Goal: Task Accomplishment & Management: Manage account settings

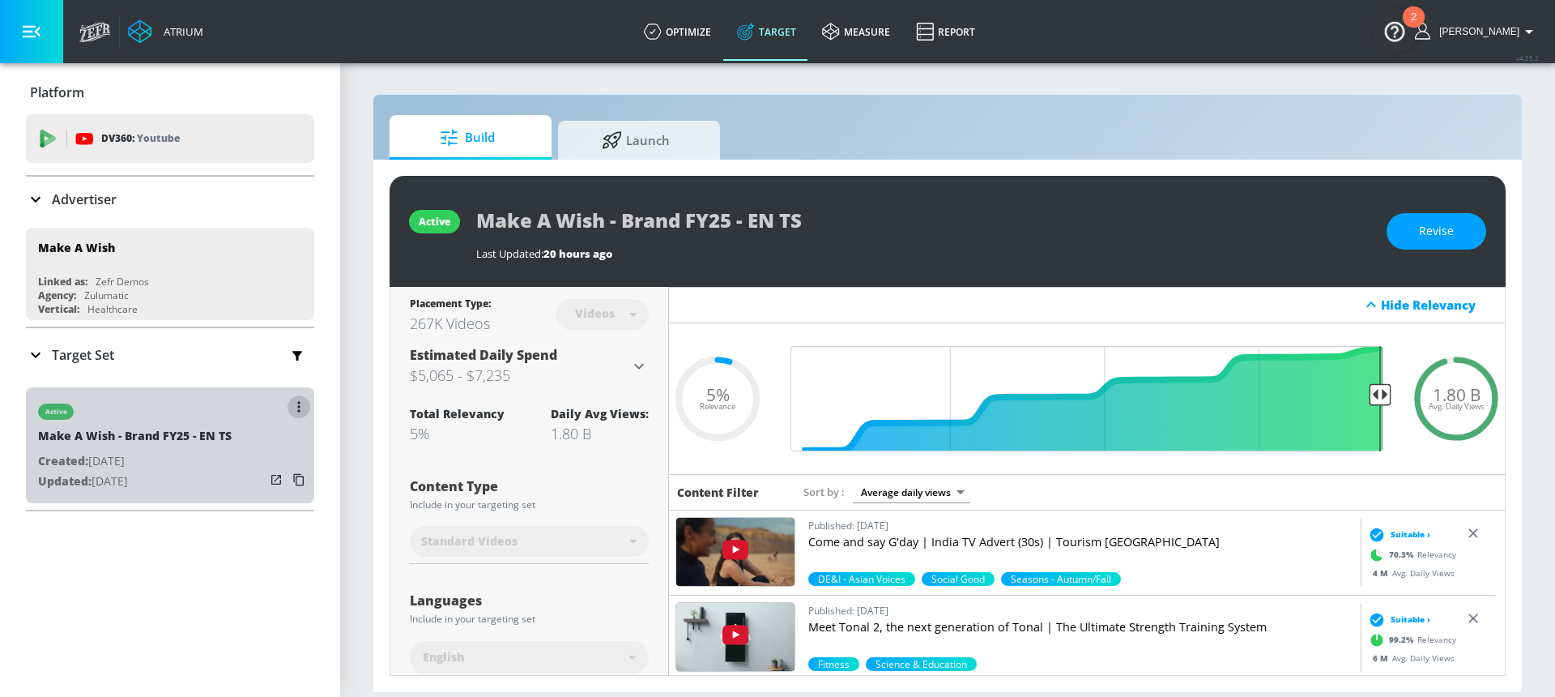
click at [292, 408] on button "button" at bounding box center [299, 406] width 23 height 23
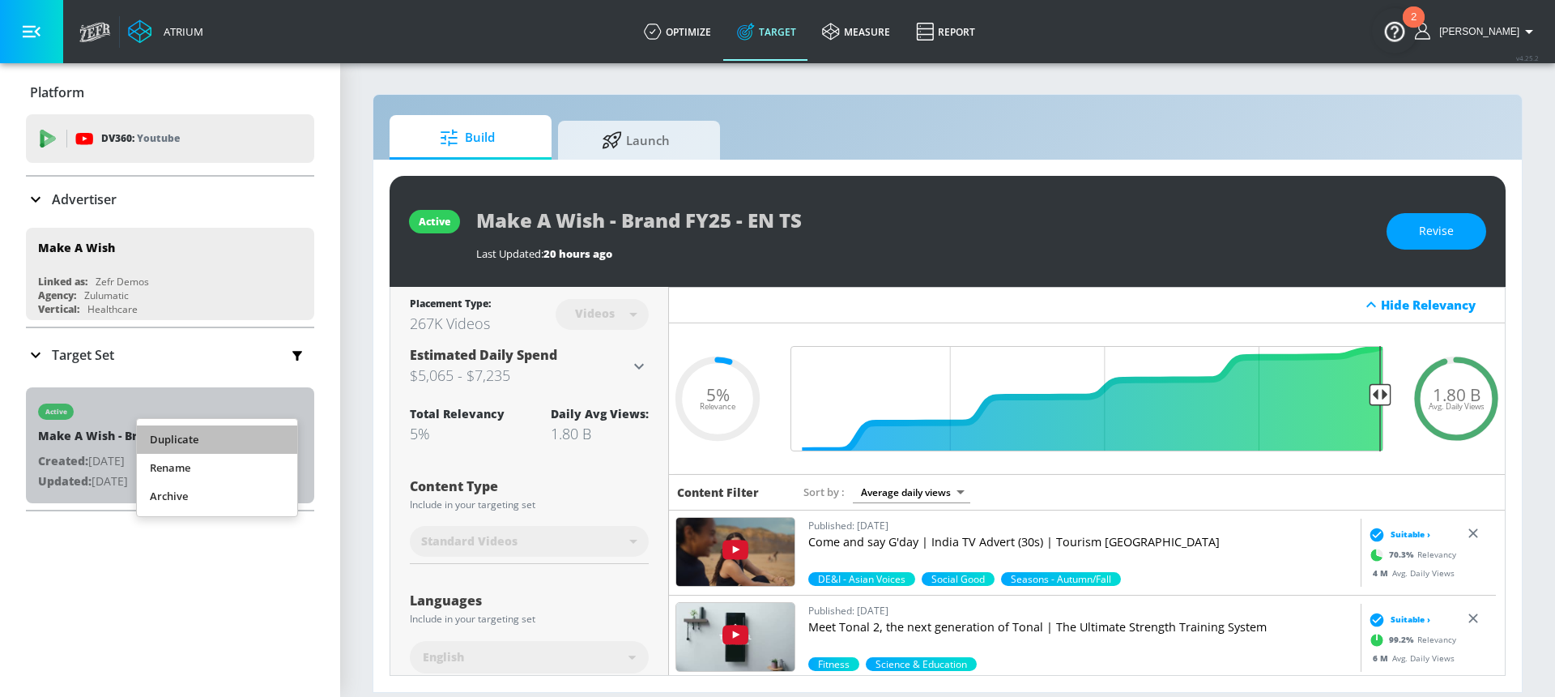
click at [228, 437] on li "Duplicate" at bounding box center [217, 439] width 160 height 28
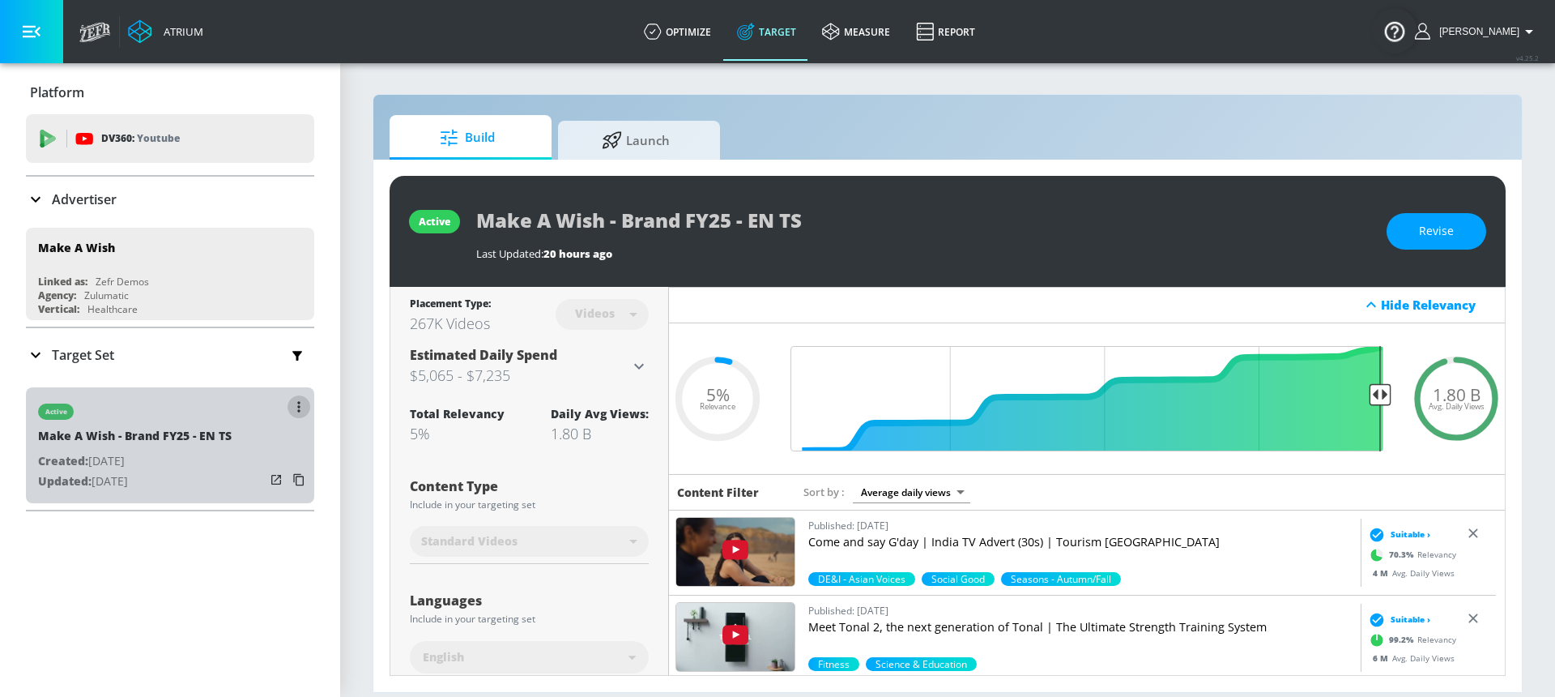
click at [288, 410] on button "button" at bounding box center [299, 406] width 23 height 23
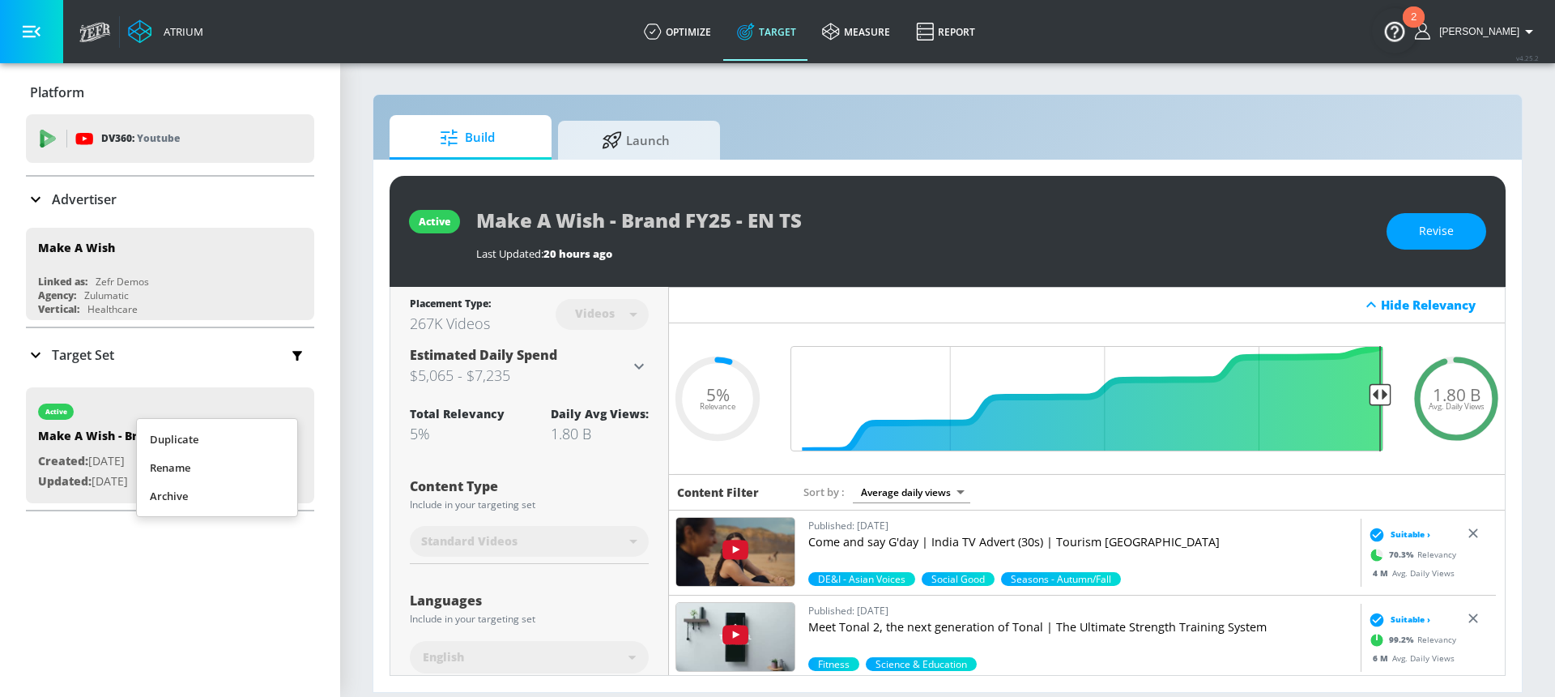
click at [249, 440] on li "Duplicate" at bounding box center [217, 439] width 160 height 28
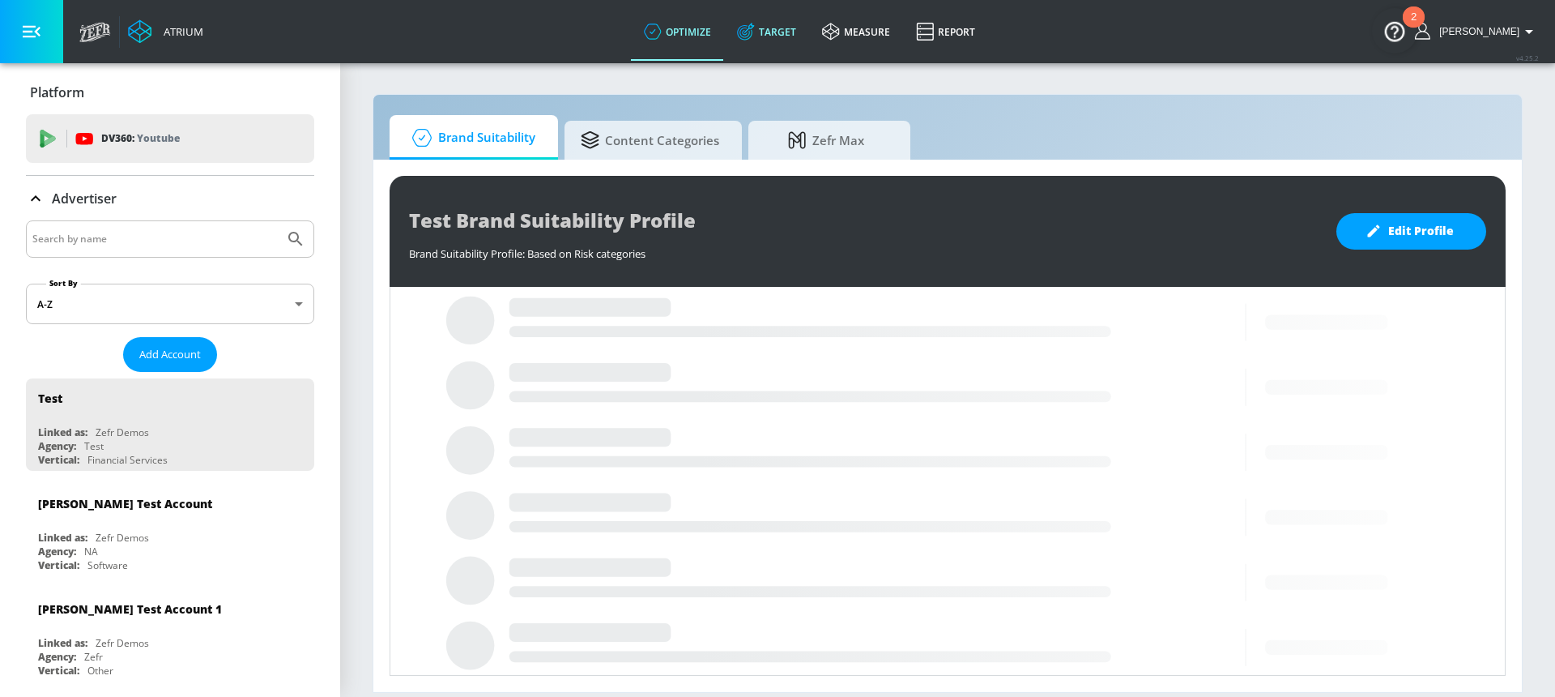
click at [787, 29] on link "Target" at bounding box center [766, 31] width 85 height 58
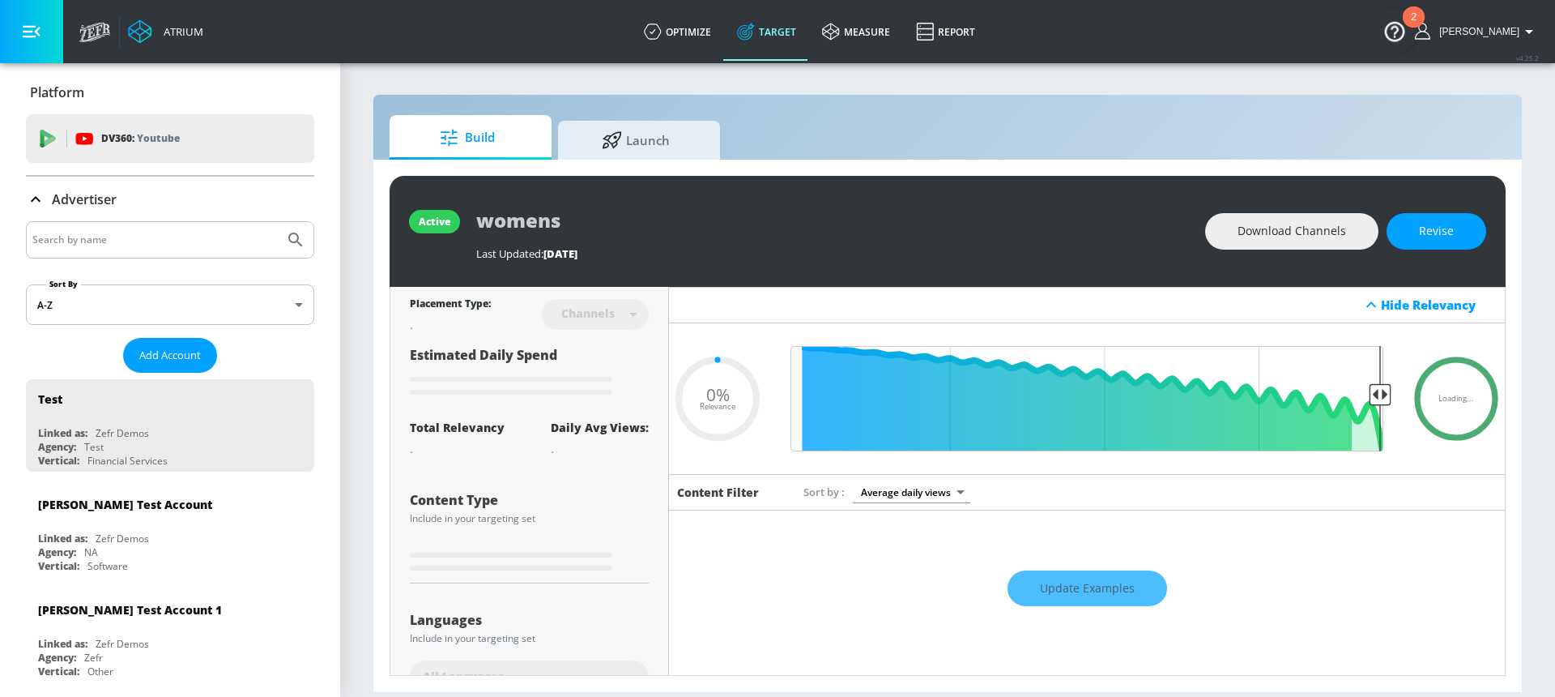
click at [170, 239] on input "Search by name" at bounding box center [154, 239] width 245 height 21
type input "0.6"
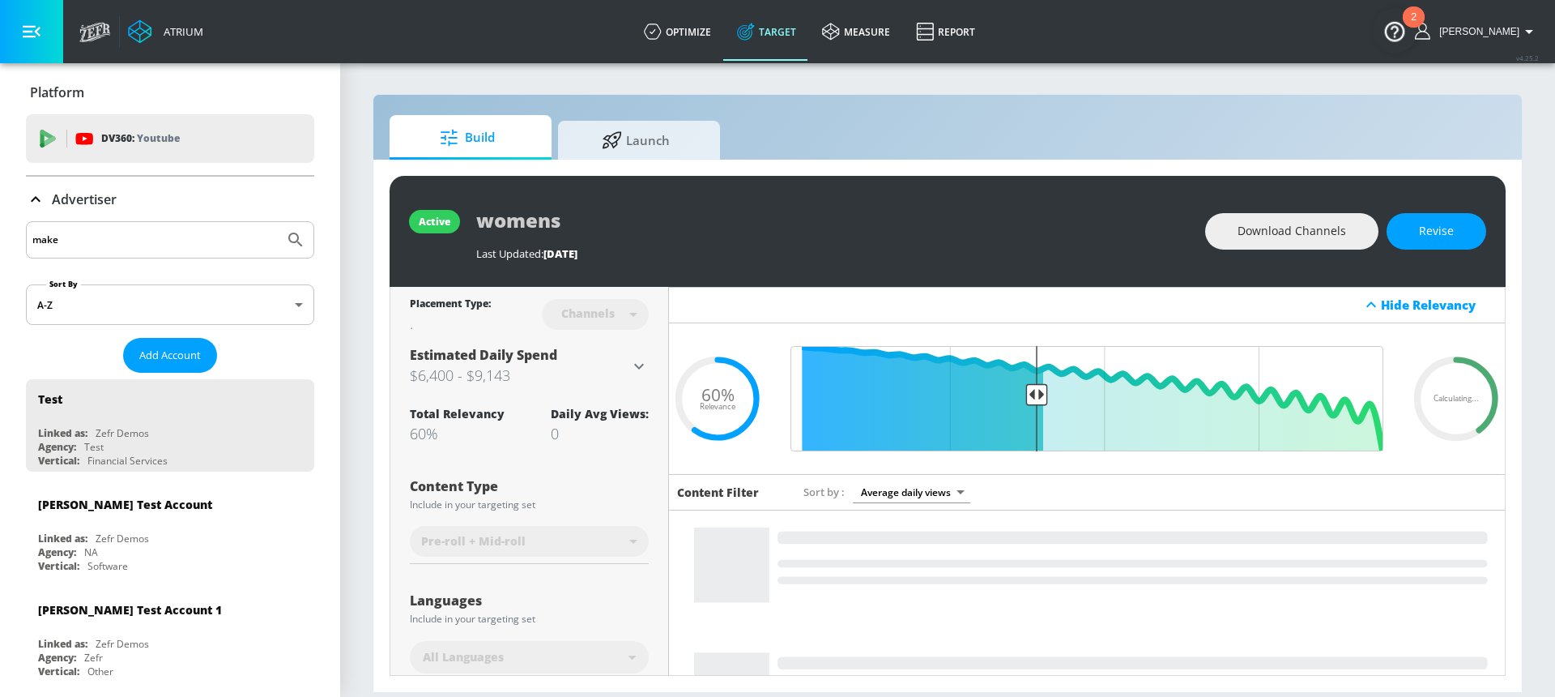
type input "make"
click at [278, 222] on button "Submit Search" at bounding box center [296, 240] width 36 height 36
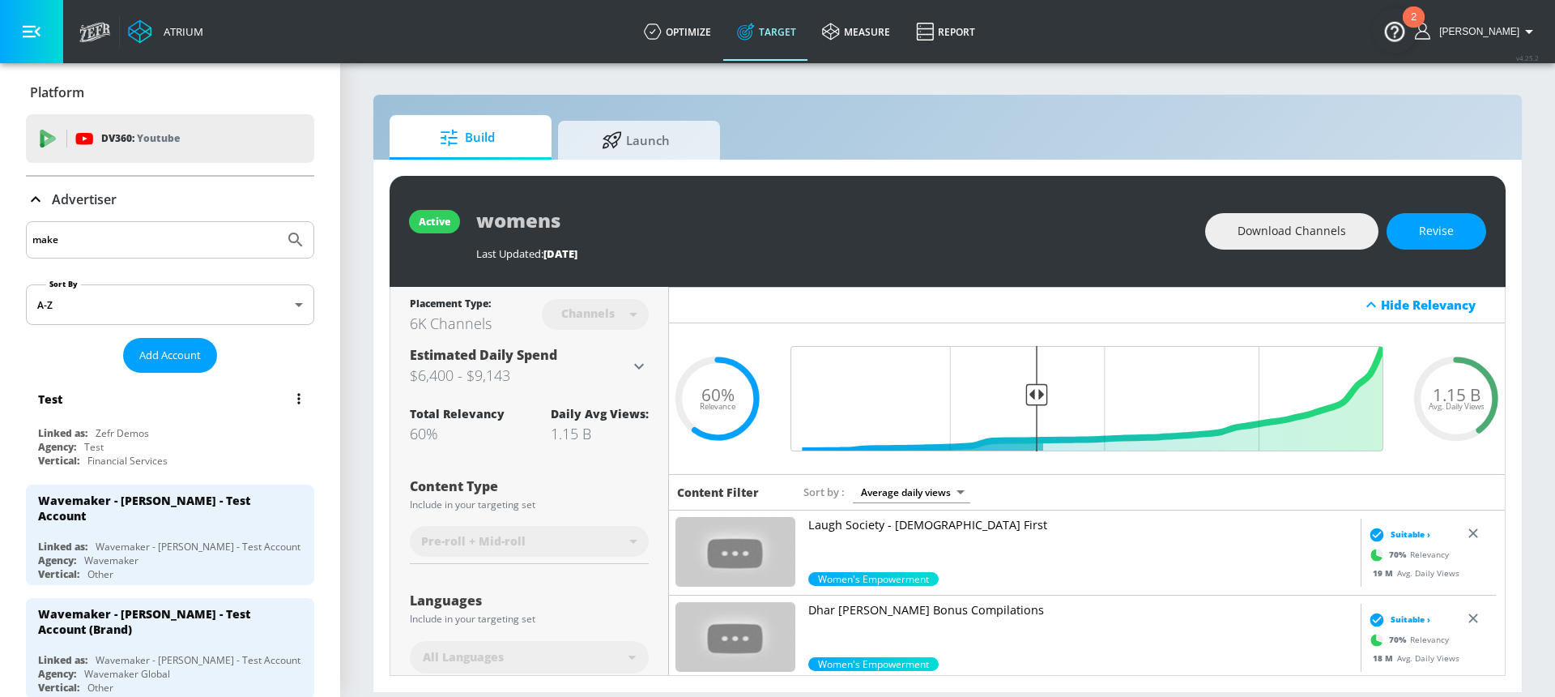
scroll to position [314, 0]
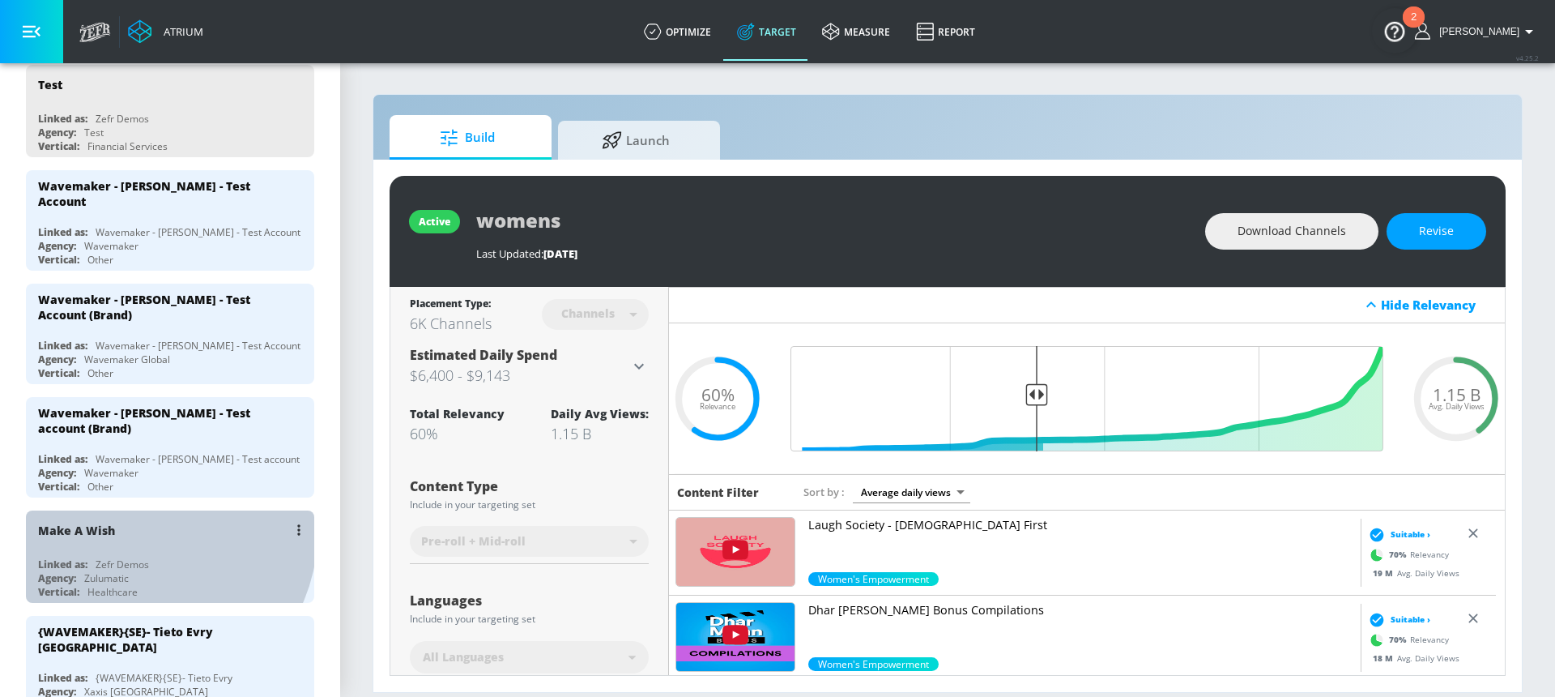
click at [143, 533] on div "Make A Wish" at bounding box center [174, 529] width 272 height 39
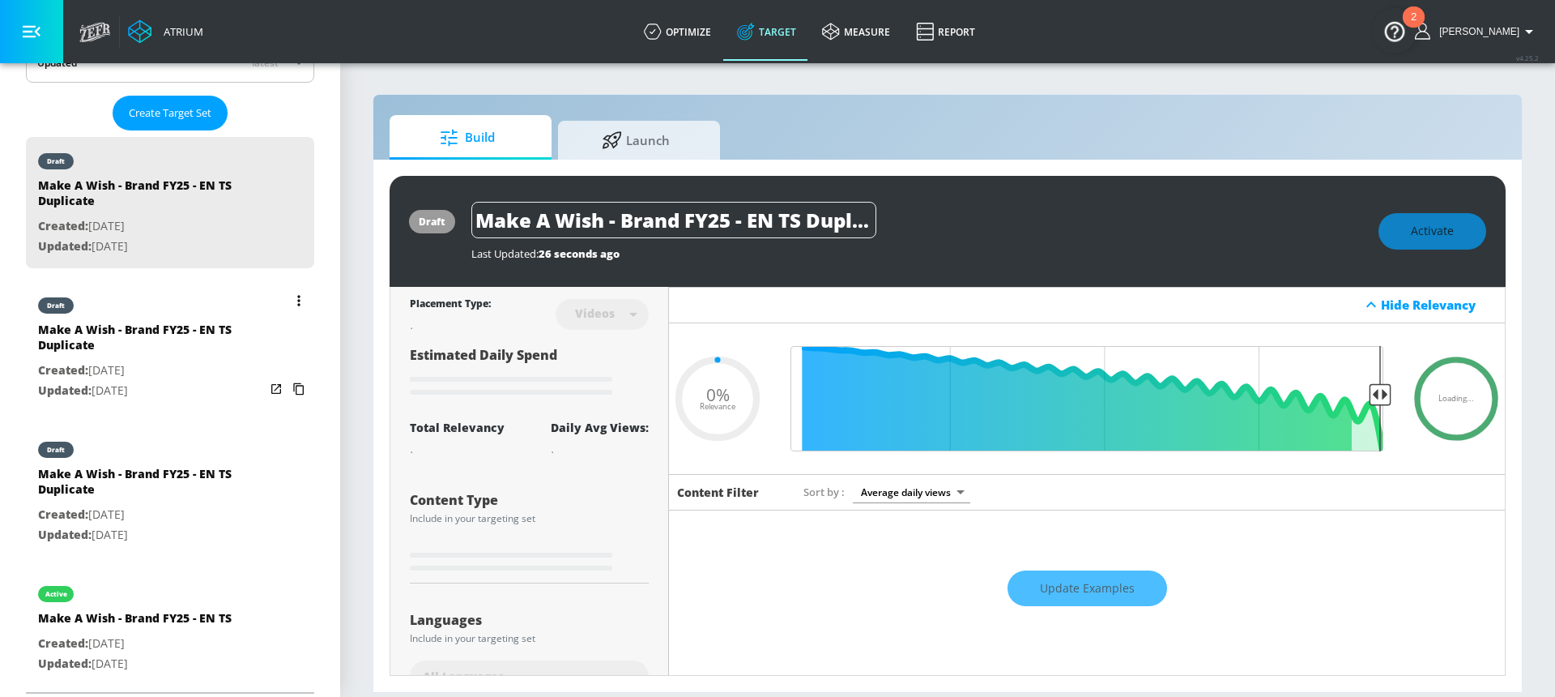
scroll to position [405, 0]
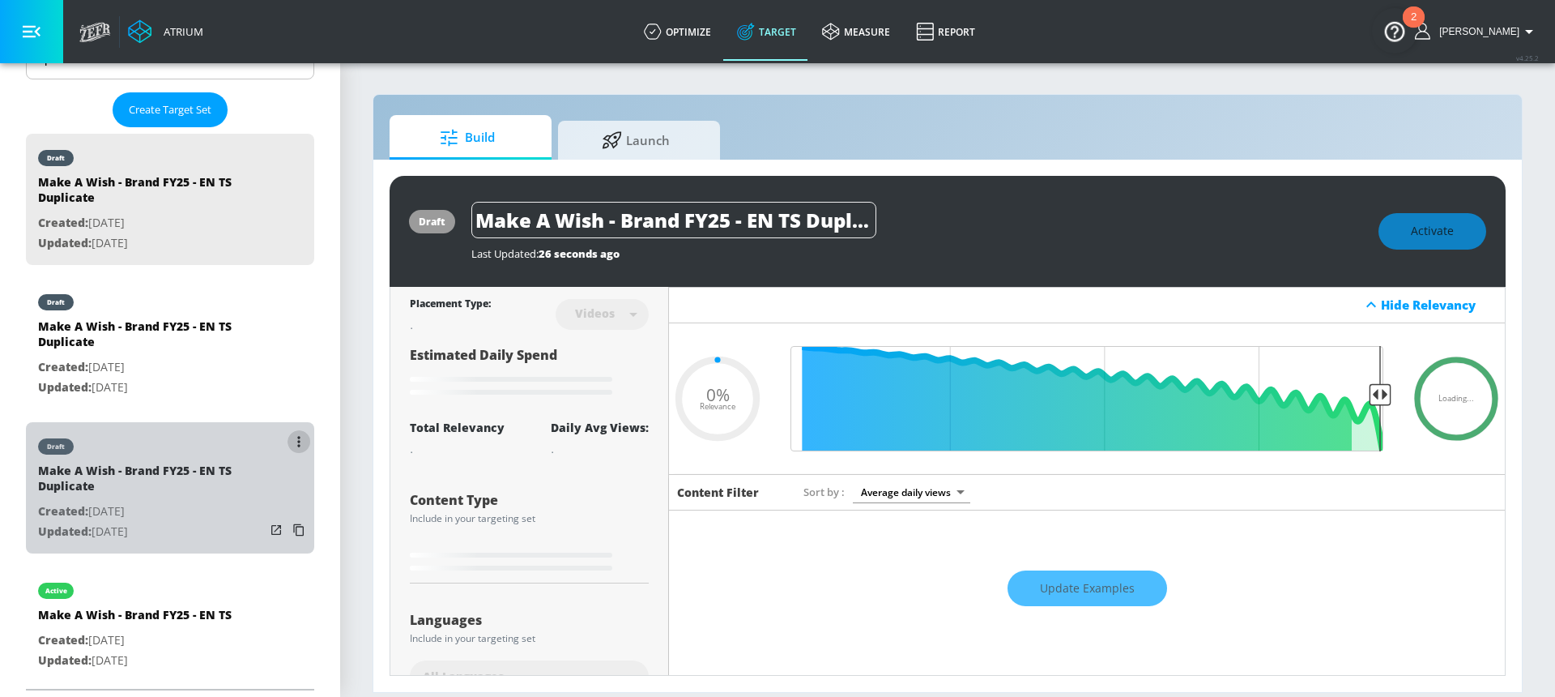
click at [292, 441] on button "list of Target Set" at bounding box center [299, 441] width 23 height 23
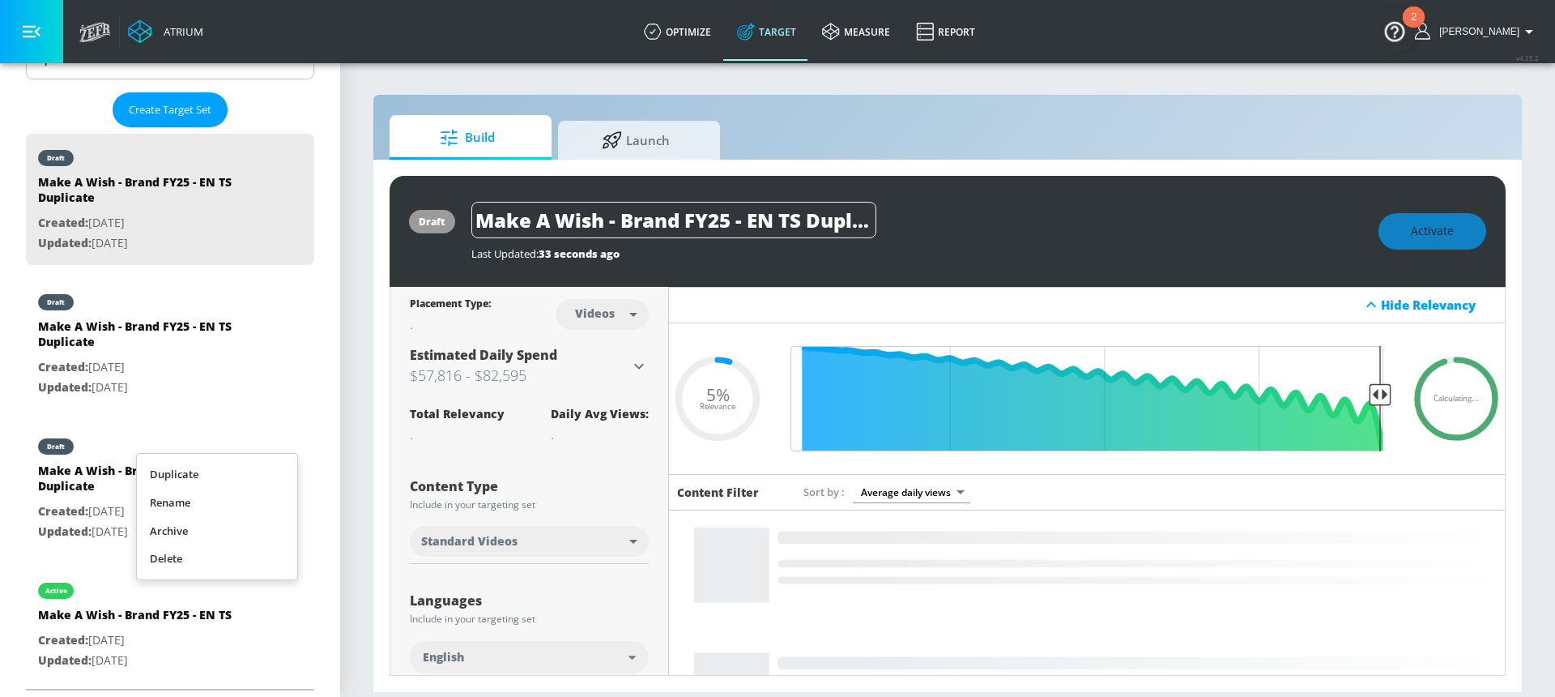
click at [208, 556] on li "Delete" at bounding box center [217, 558] width 160 height 28
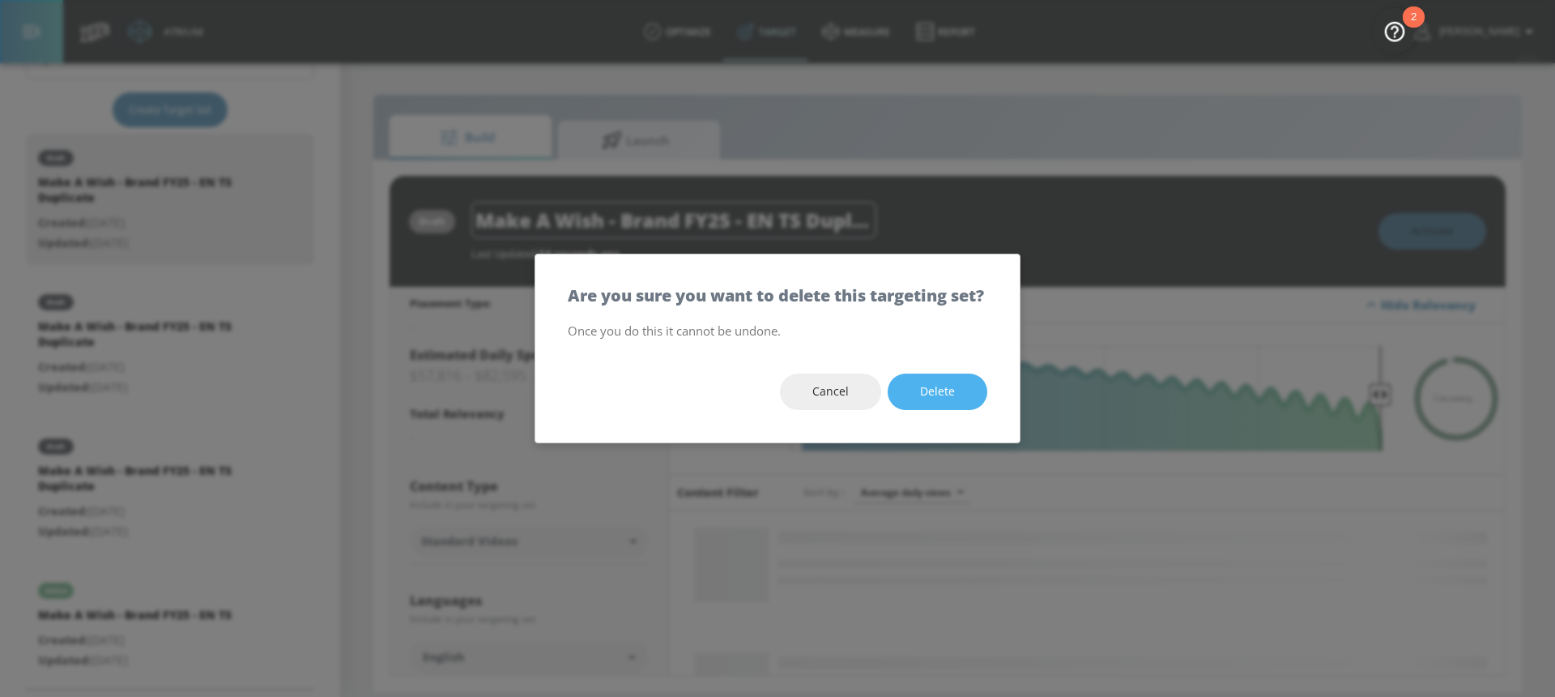
click at [938, 394] on span "Delete" at bounding box center [937, 392] width 35 height 20
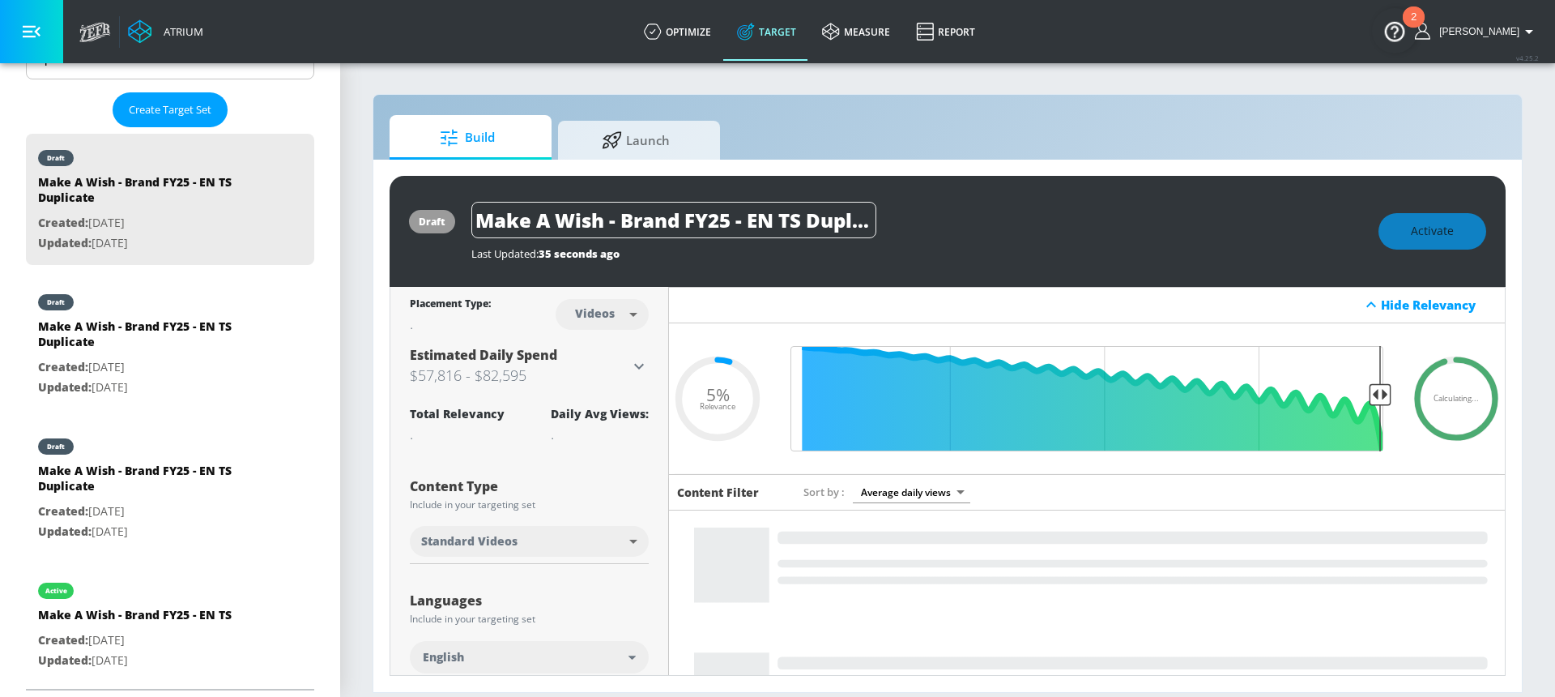
scroll to position [261, 0]
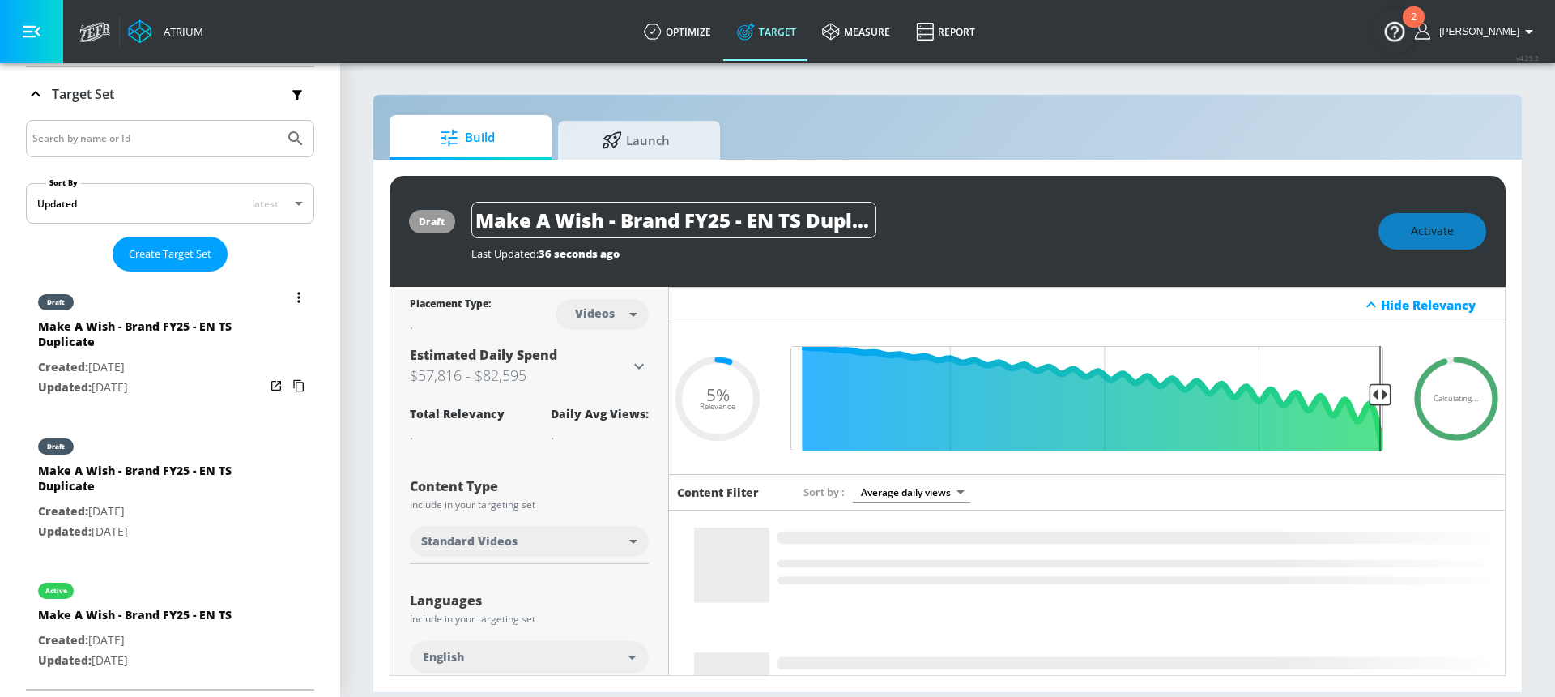
click at [297, 298] on icon "list of Target Set" at bounding box center [298, 297] width 3 height 11
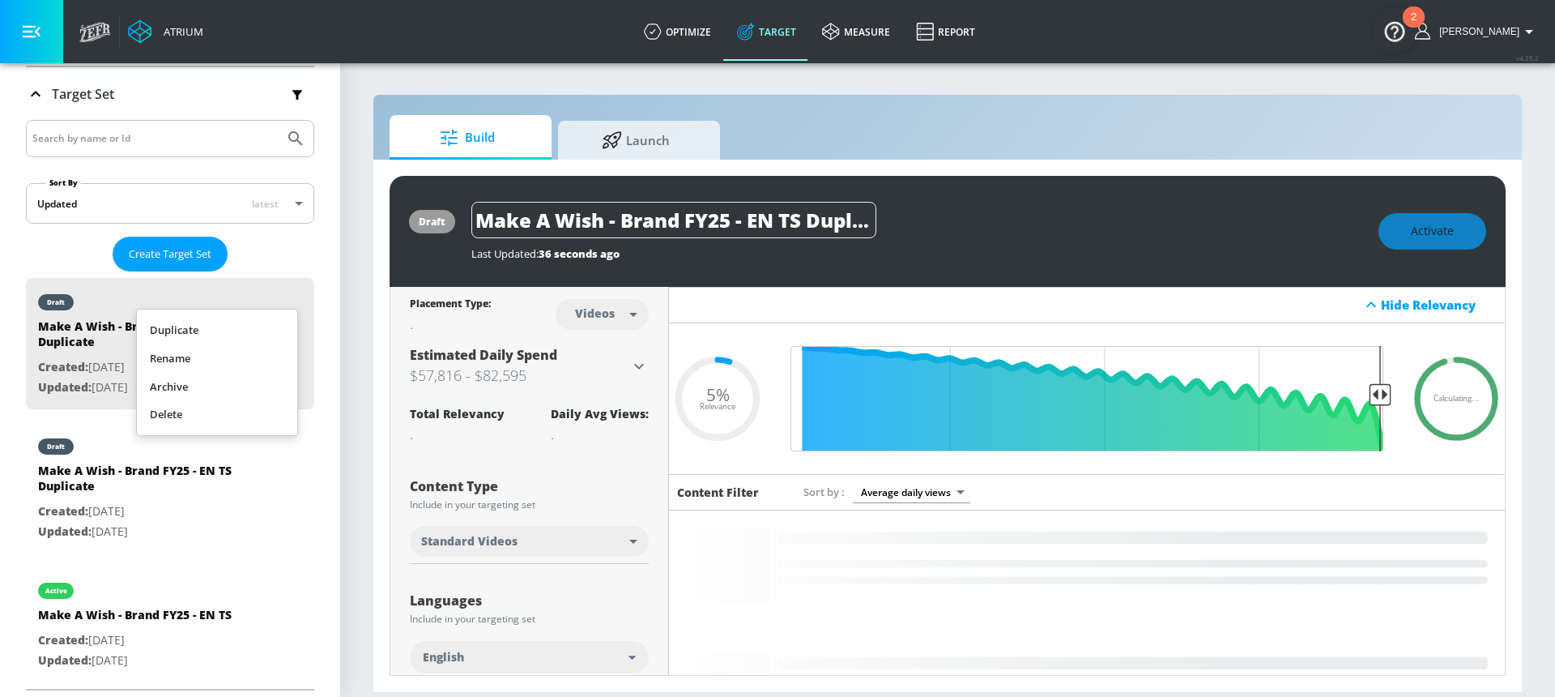
click at [254, 416] on li "Delete" at bounding box center [217, 414] width 160 height 28
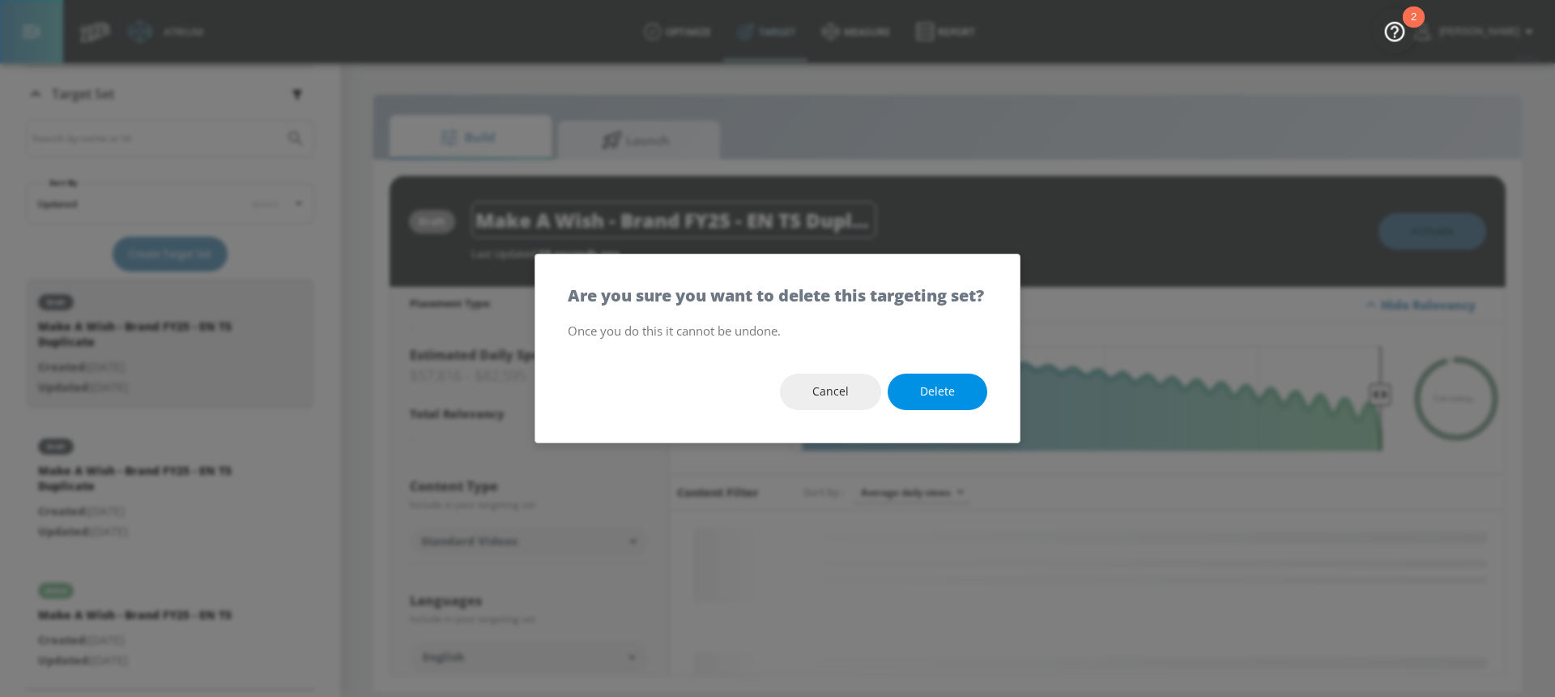
click at [953, 410] on button "Delete" at bounding box center [938, 391] width 100 height 36
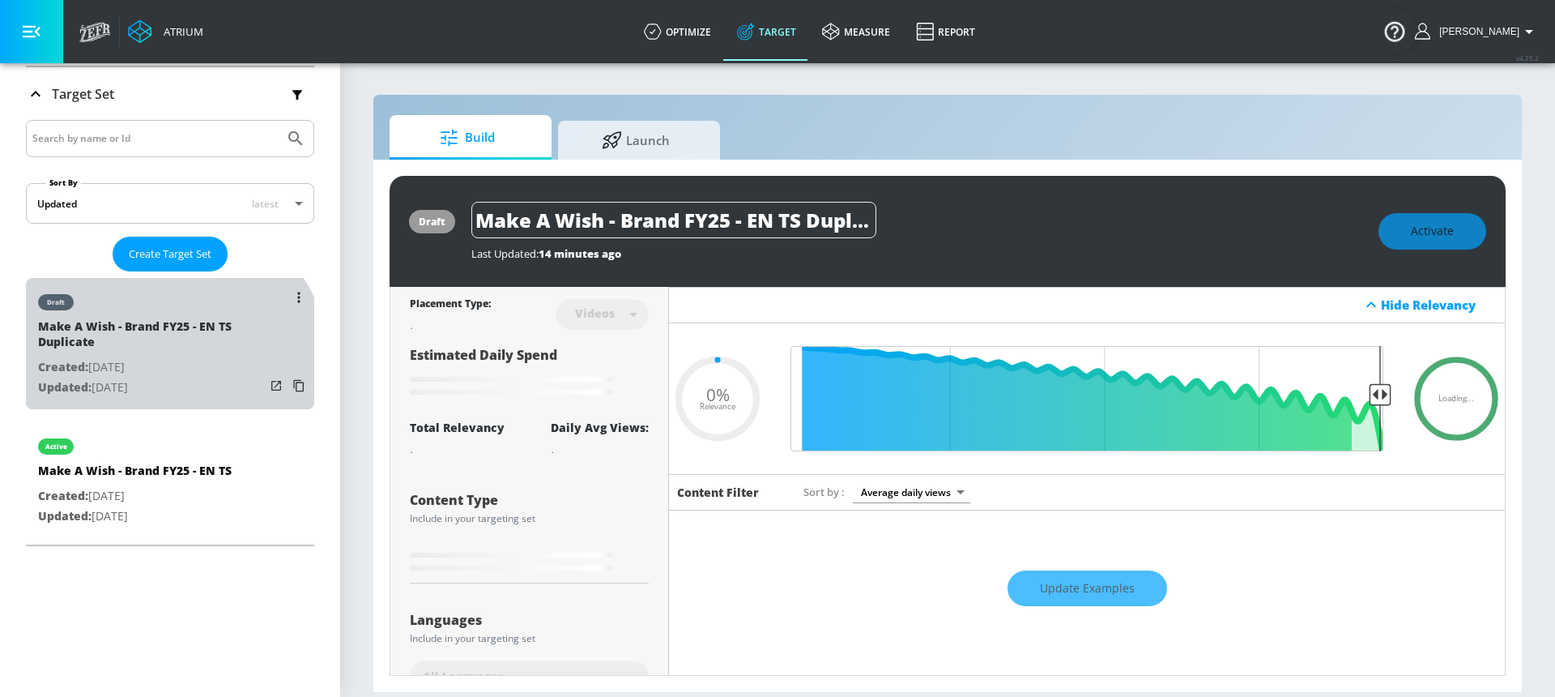
click at [153, 374] on p "Created: Sep. 11, 2025" at bounding box center [151, 367] width 227 height 20
type input "0.05"
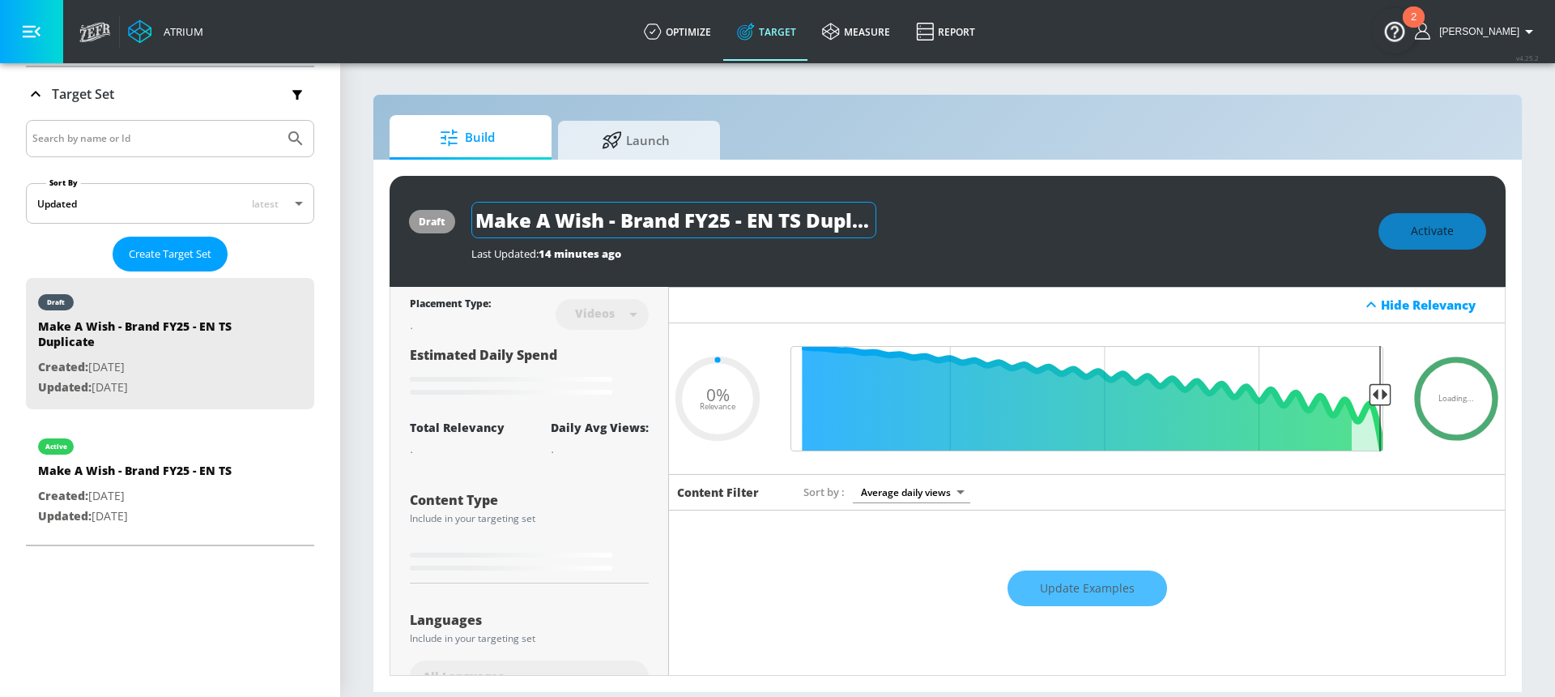
drag, startPoint x: 749, startPoint y: 217, endPoint x: 774, endPoint y: 223, distance: 25.0
click at [774, 223] on input "Make A Wish - Brand FY25 - EN TS Duplicate" at bounding box center [673, 220] width 405 height 36
type input "Make A Wish - Brand FY25 - f TS Duplicate"
type input "0.05"
type input "Make A Wish - Brand FY25 - fr TS Duplicate"
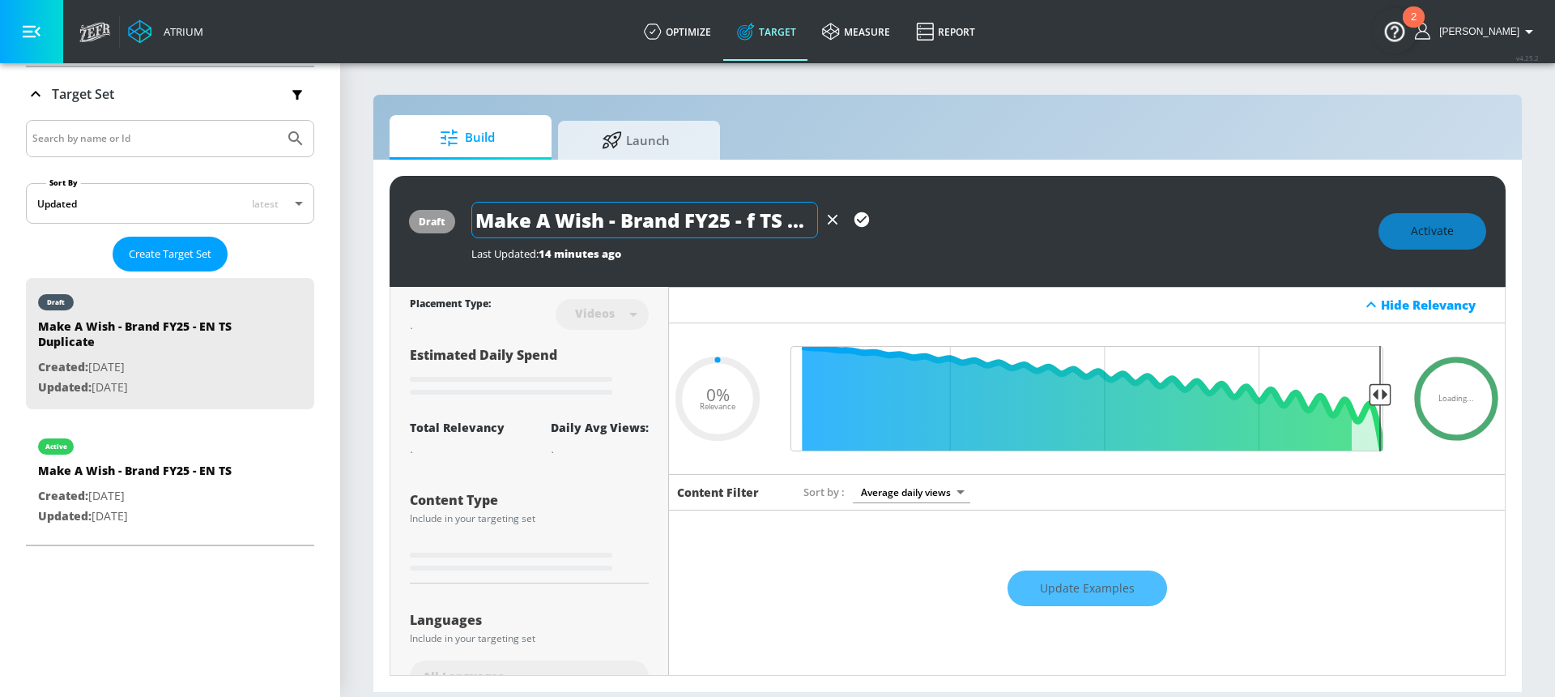
type input "0.05"
type input "Make A Wish - Brand FY25 - f TS Duplicate"
type input "0.05"
type input "Make A Wish - Brand FY25 - TS Duplicate"
type input "0.05"
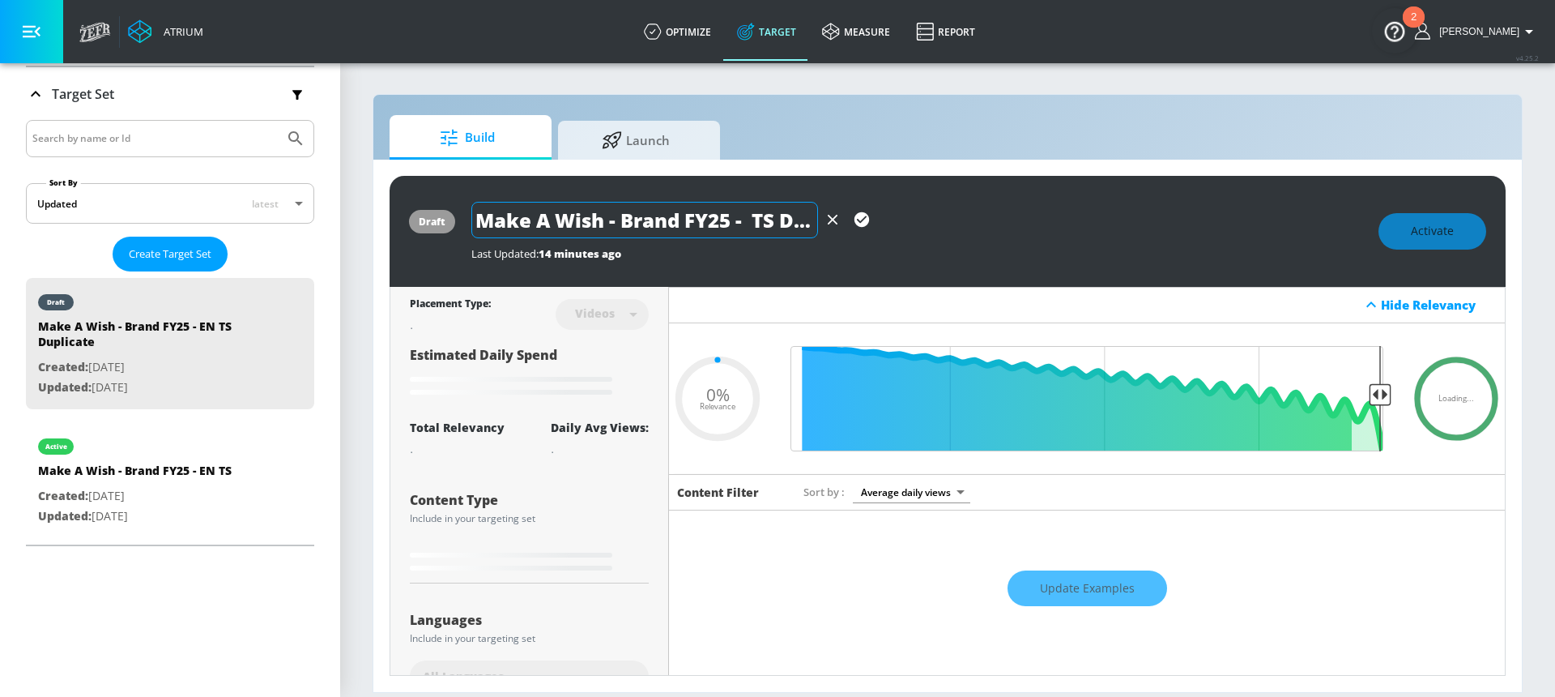
type input "Make A Wish - Brand FY25 - F TS Duplicate"
type input "0.05"
type input "Make A Wish - Brand FY25 - FR TS Duplicate"
type input "0.05"
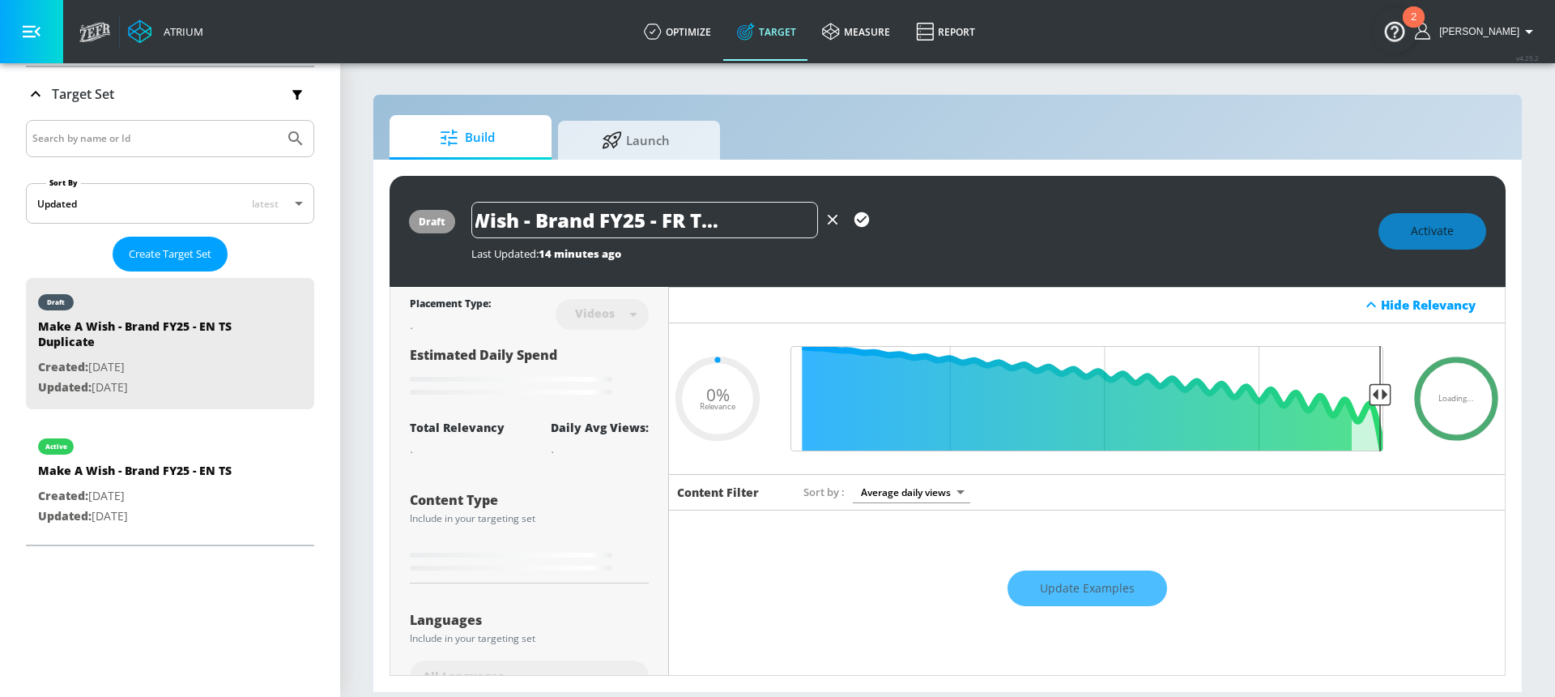
drag, startPoint x: 797, startPoint y: 220, endPoint x: 821, endPoint y: 224, distance: 24.8
click at [821, 224] on div "Make A Wish - Brand FY25 - FR TS Duplicate" at bounding box center [673, 220] width 405 height 36
type input "Make A Wish - Brand FY25 - FR TS"
type input "0.05"
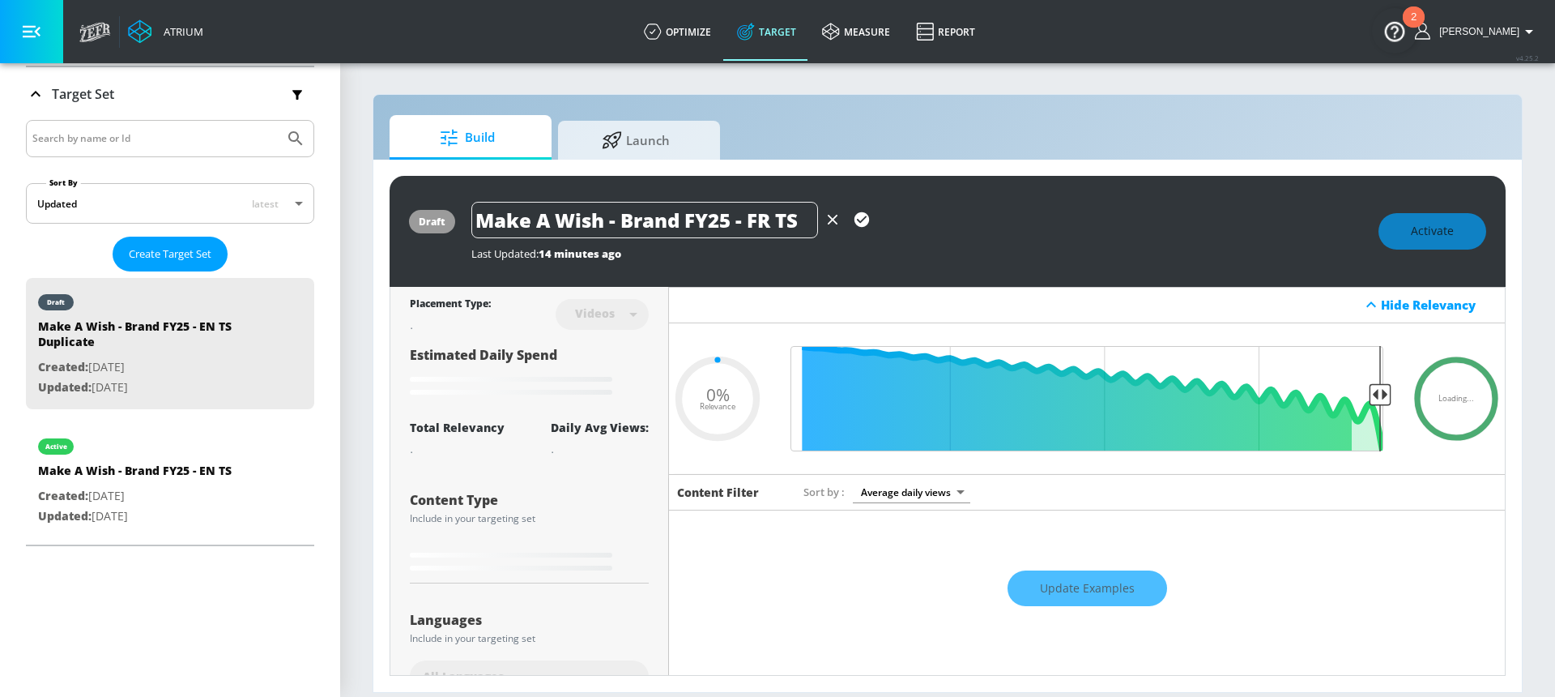
type input "Make A Wish - Brand FY25 - FR TS"
click at [859, 219] on icon "button" at bounding box center [862, 219] width 15 height 15
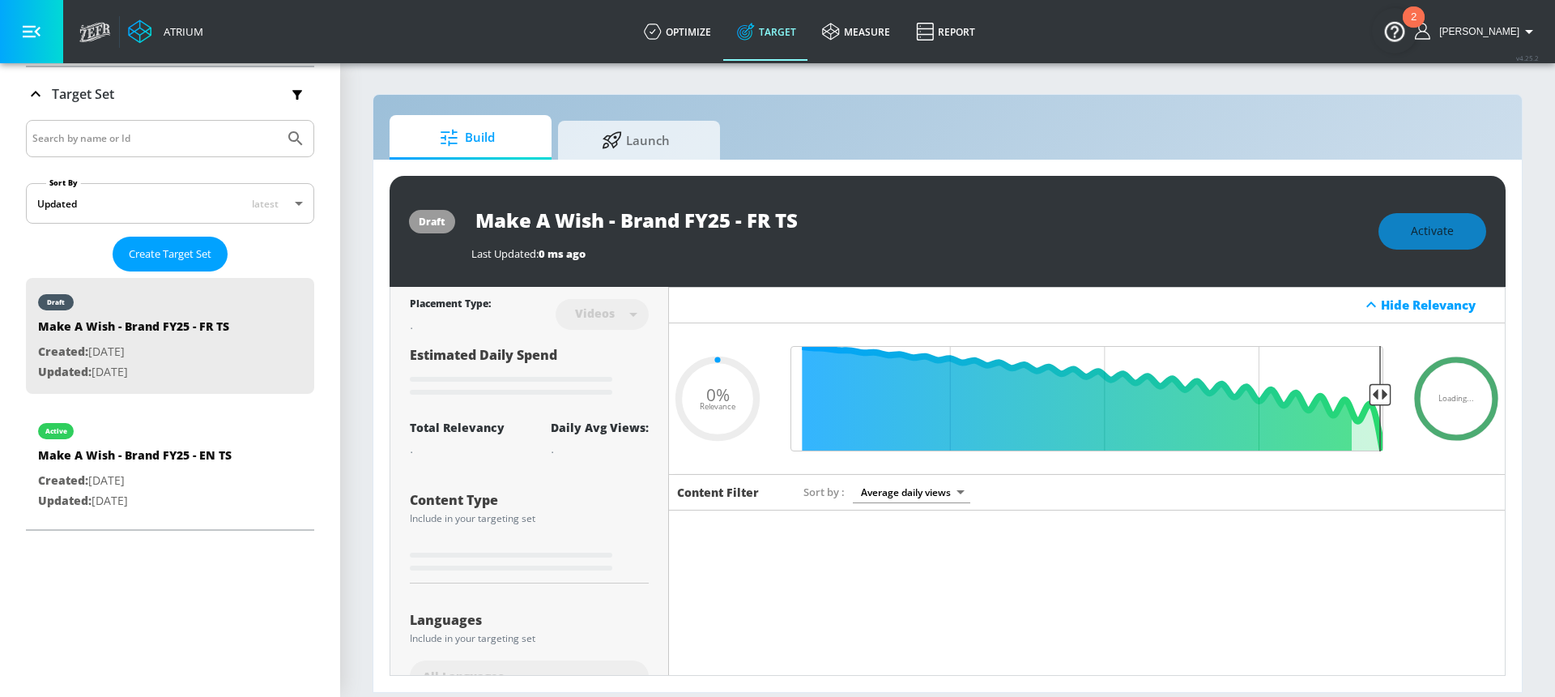
type input "0.05"
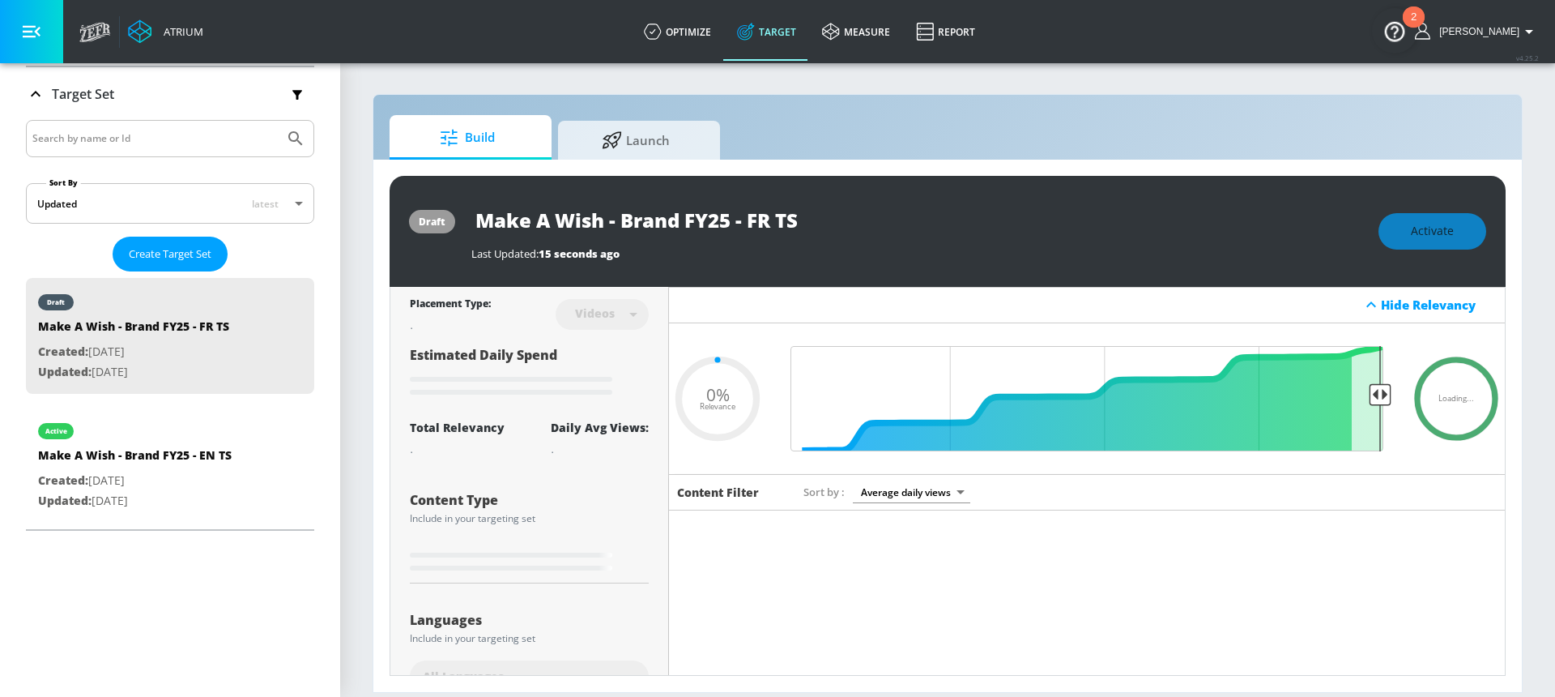
type input "Make A Wish - Brand FY25 - EN TS Duplicate"
type input "0.05"
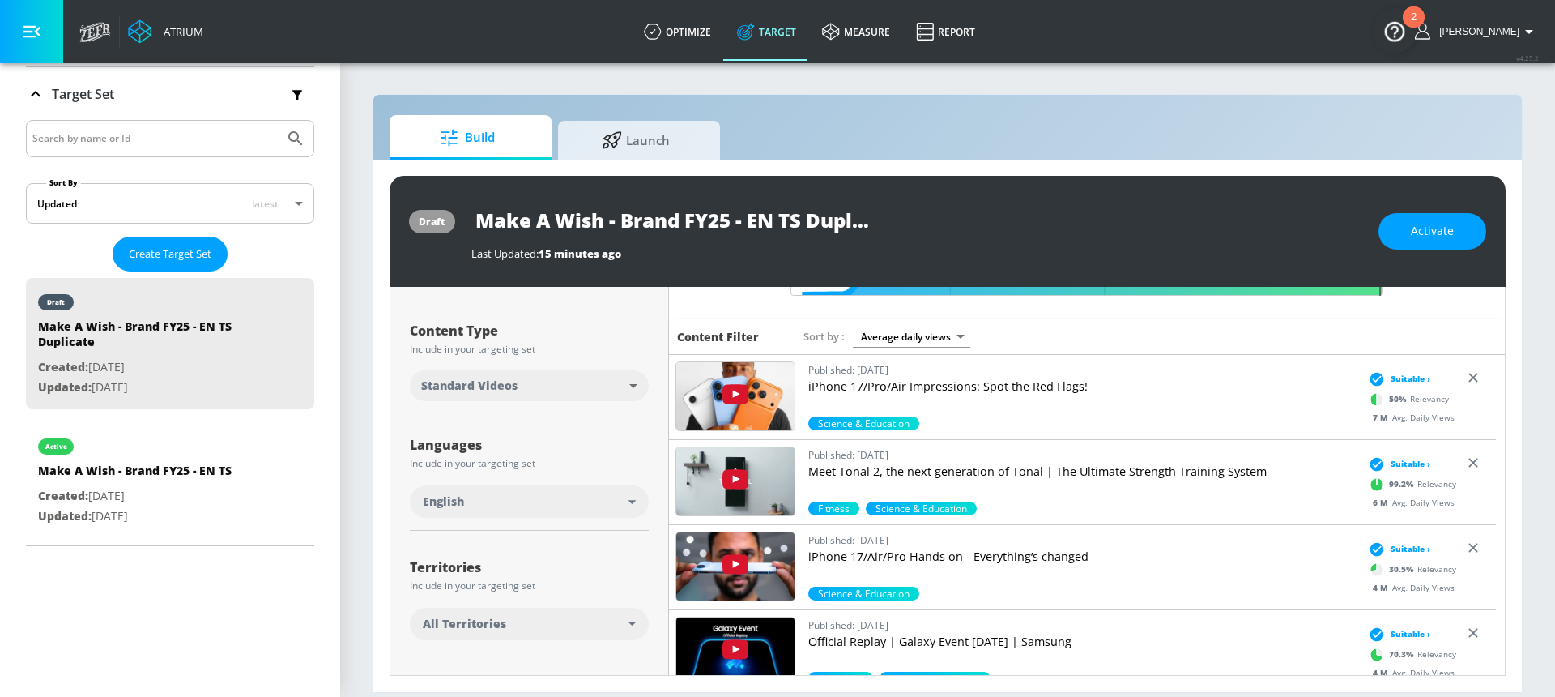
scroll to position [186, 0]
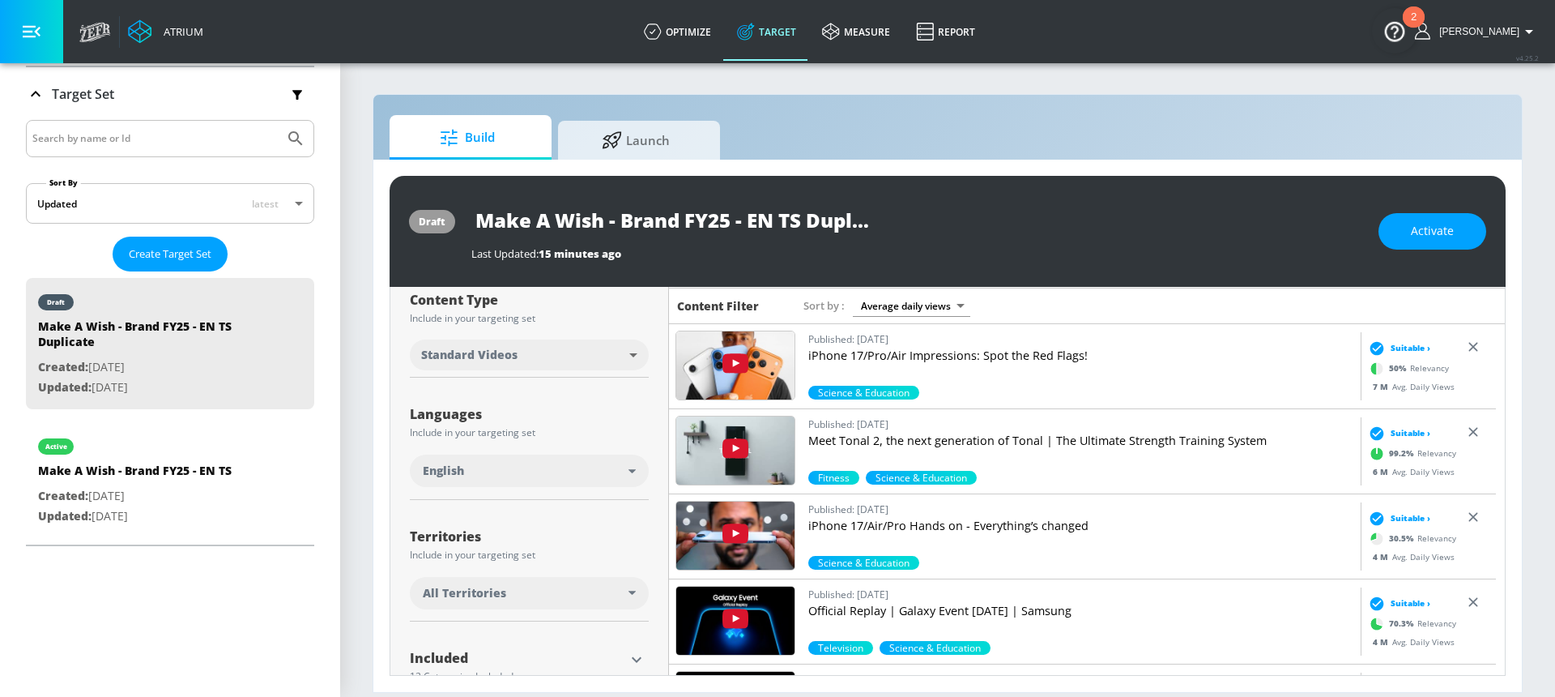
click at [530, 471] on div "English" at bounding box center [526, 471] width 206 height 16
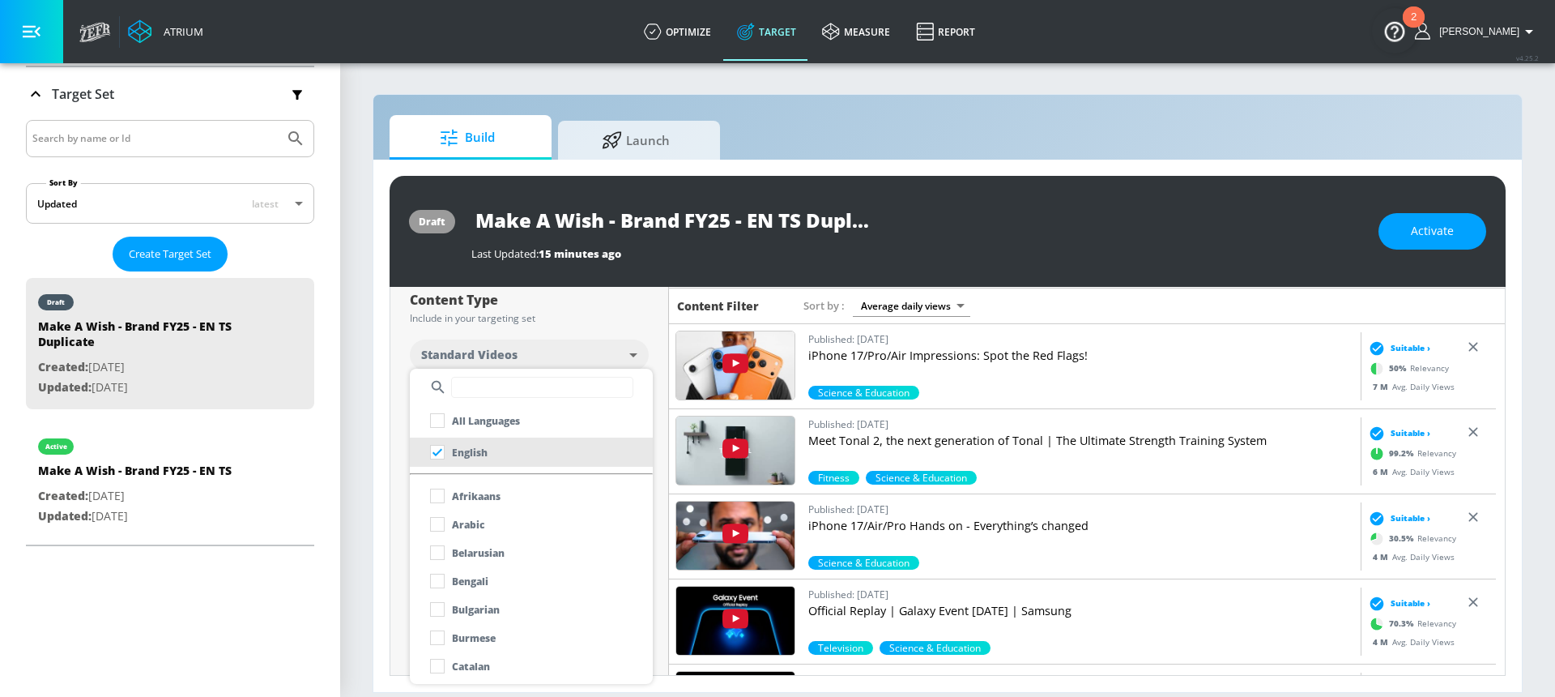
click at [481, 387] on input "text" at bounding box center [542, 387] width 182 height 21
type input "fre"
click at [439, 500] on input "checkbox" at bounding box center [437, 495] width 29 height 29
click at [590, 309] on div at bounding box center [777, 348] width 1555 height 697
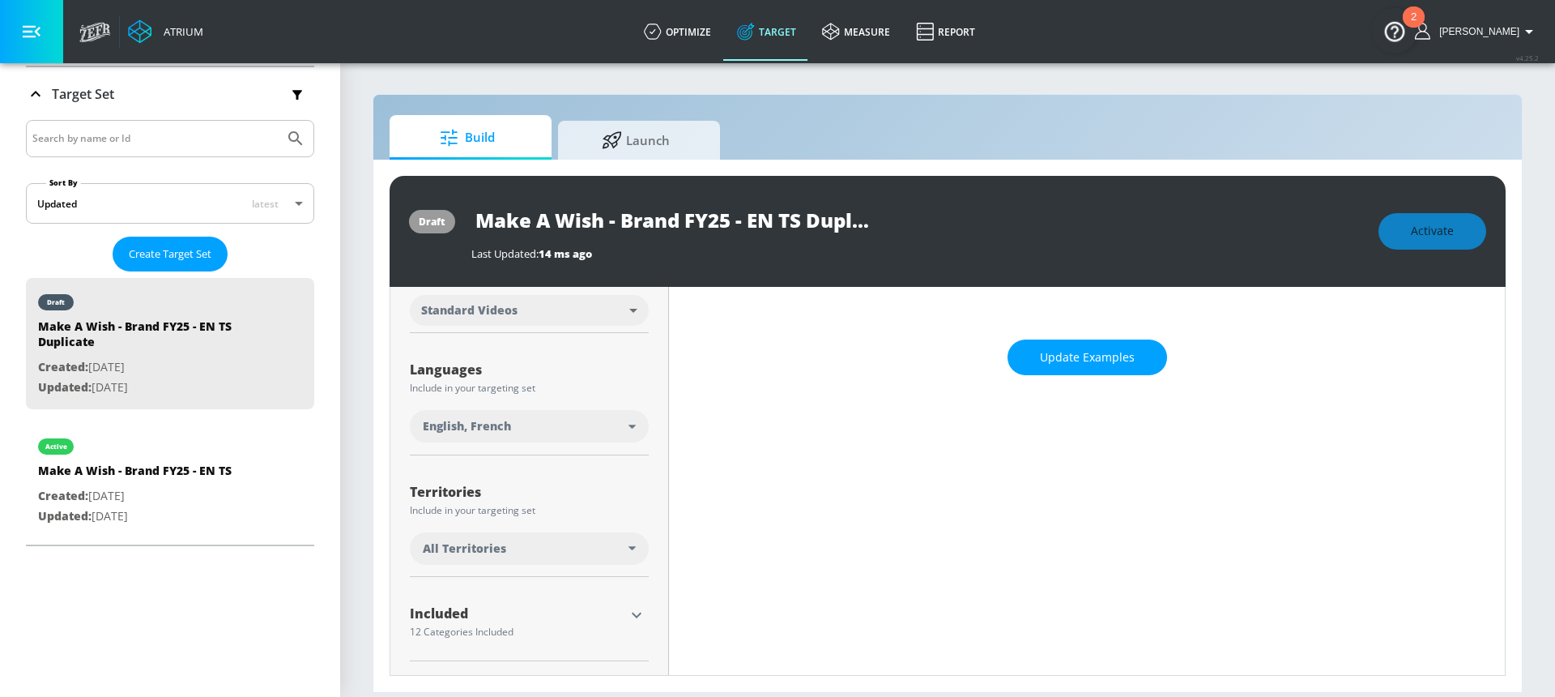
scroll to position [261, 0]
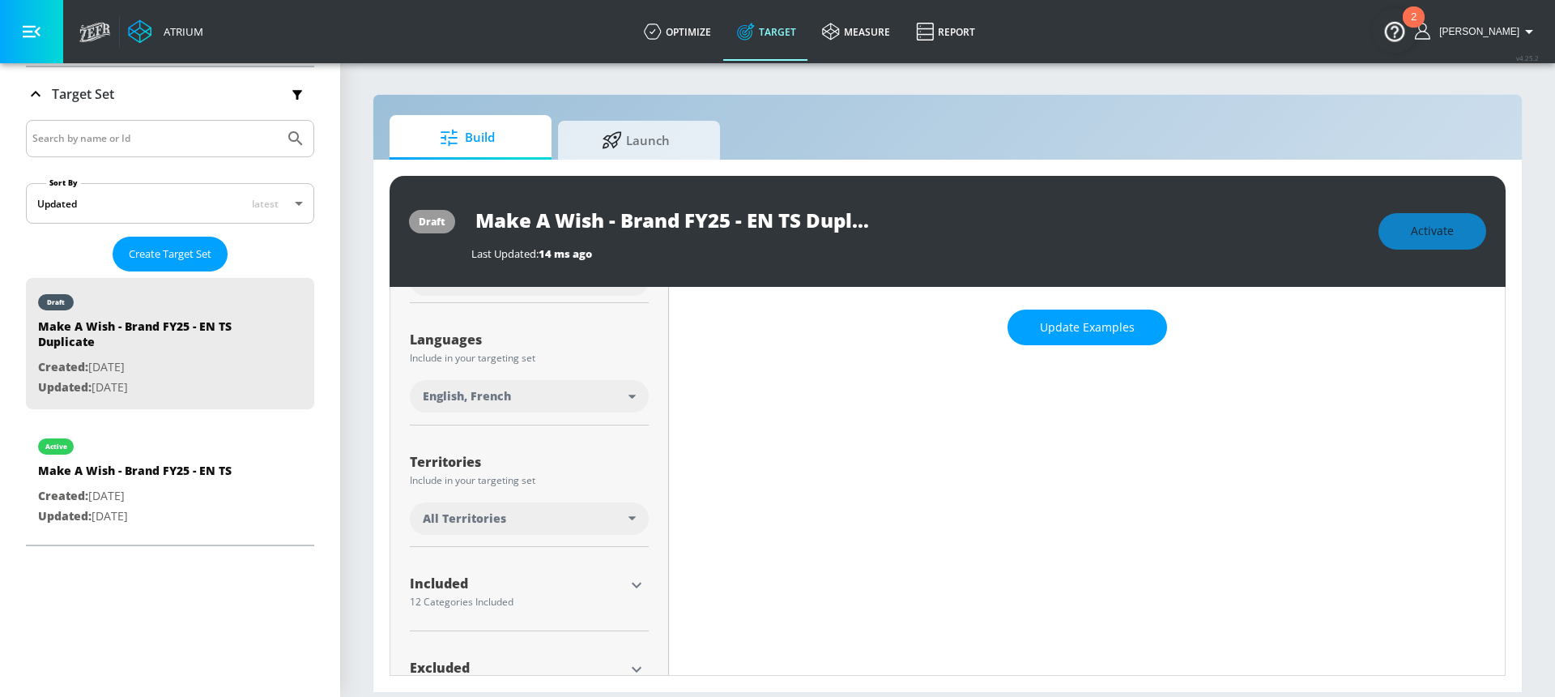
click at [553, 514] on div "All Territories" at bounding box center [526, 518] width 206 height 16
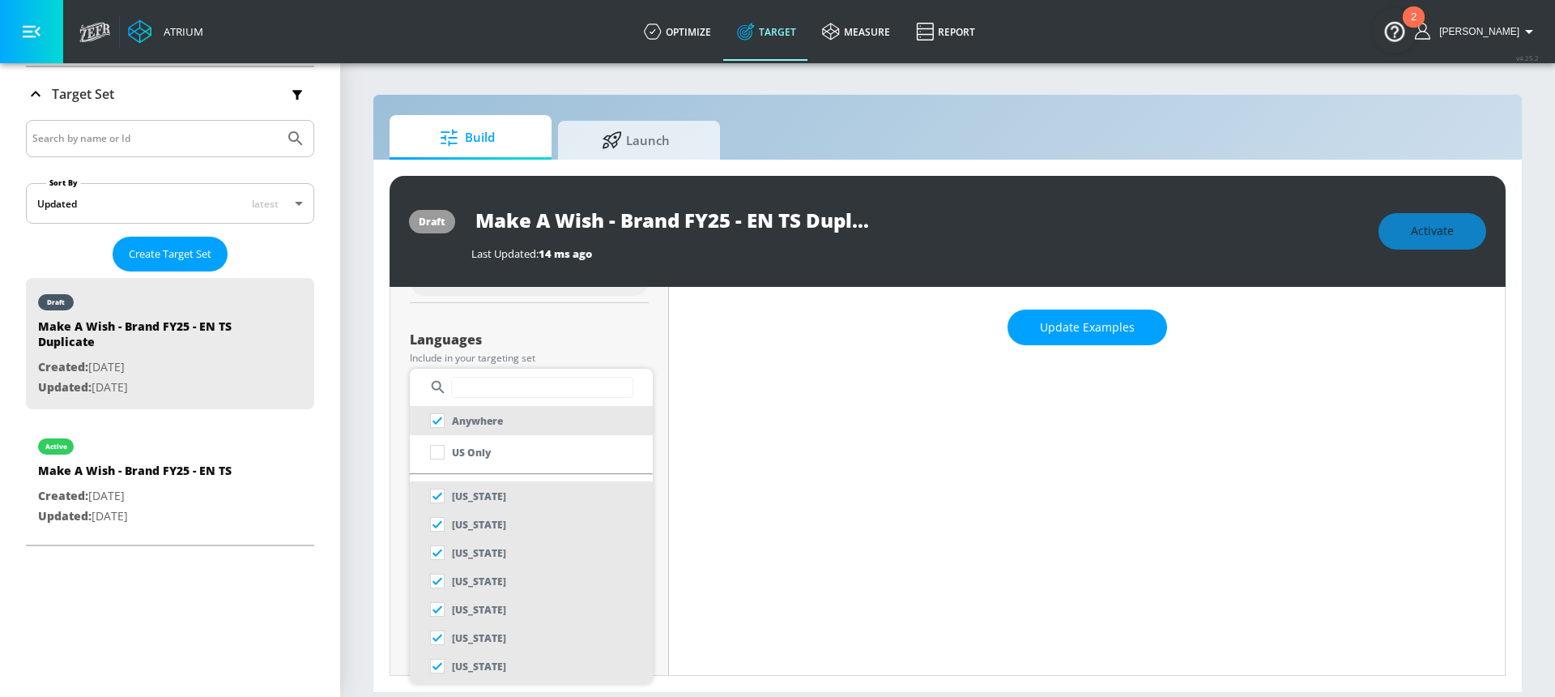
click at [488, 389] on input "text" at bounding box center [542, 387] width 182 height 21
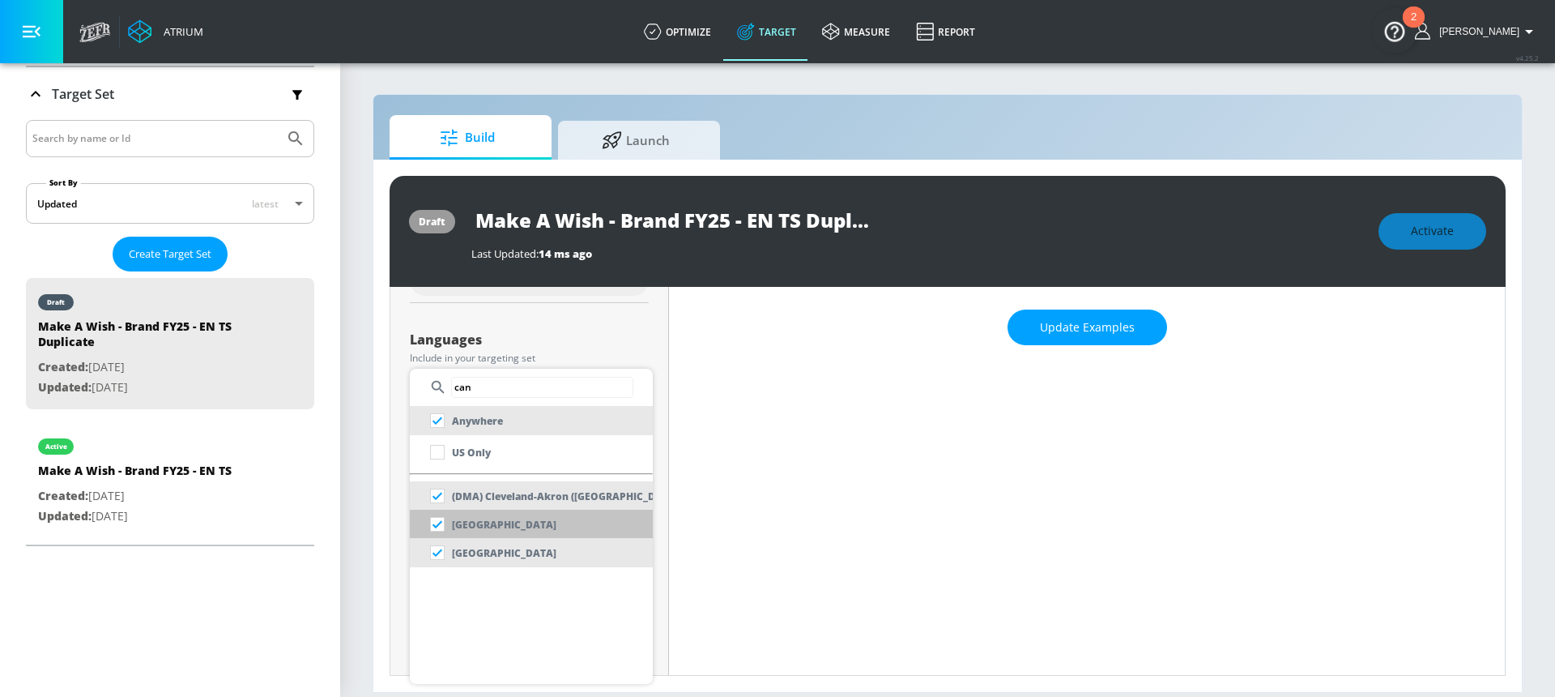
type input "can"
click at [454, 524] on p "[GEOGRAPHIC_DATA]" at bounding box center [504, 524] width 104 height 17
checkbox input "false"
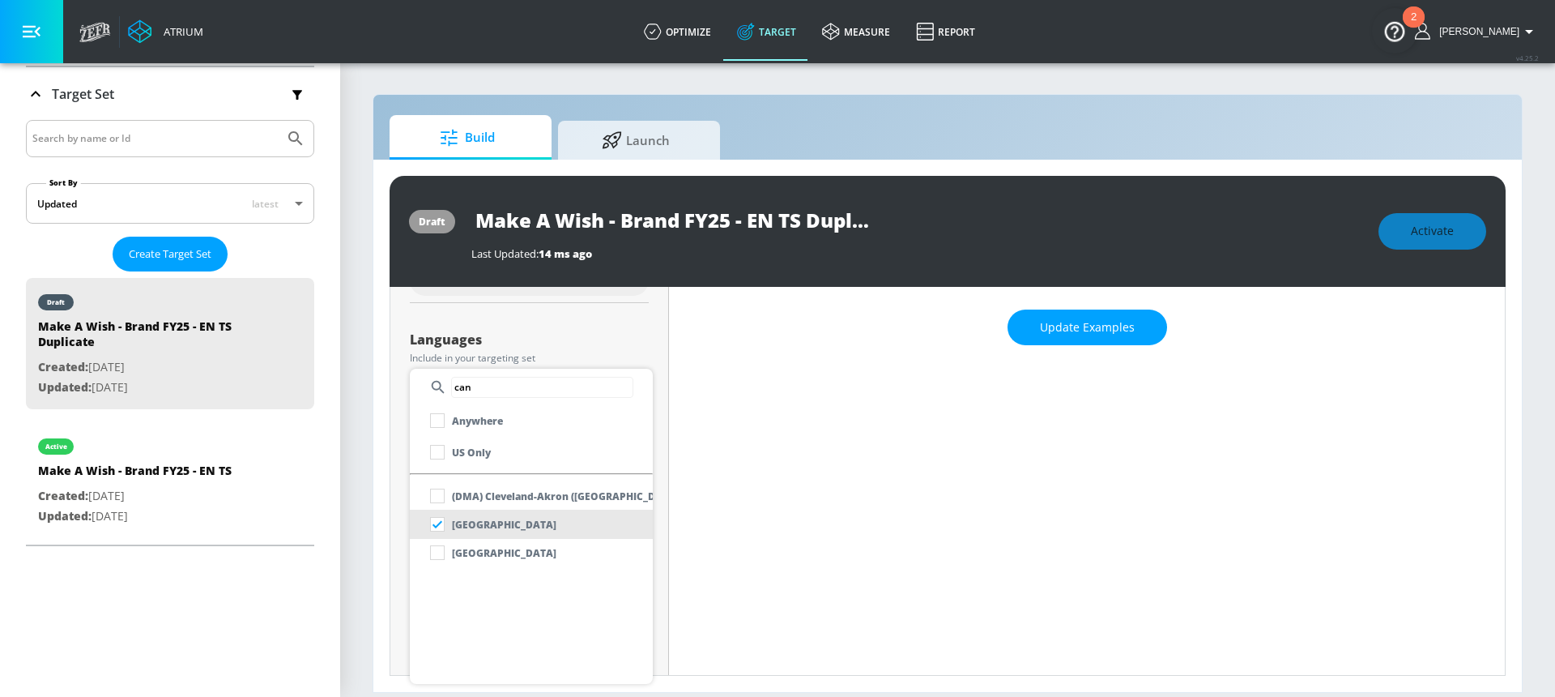
click at [606, 328] on div at bounding box center [777, 348] width 1555 height 697
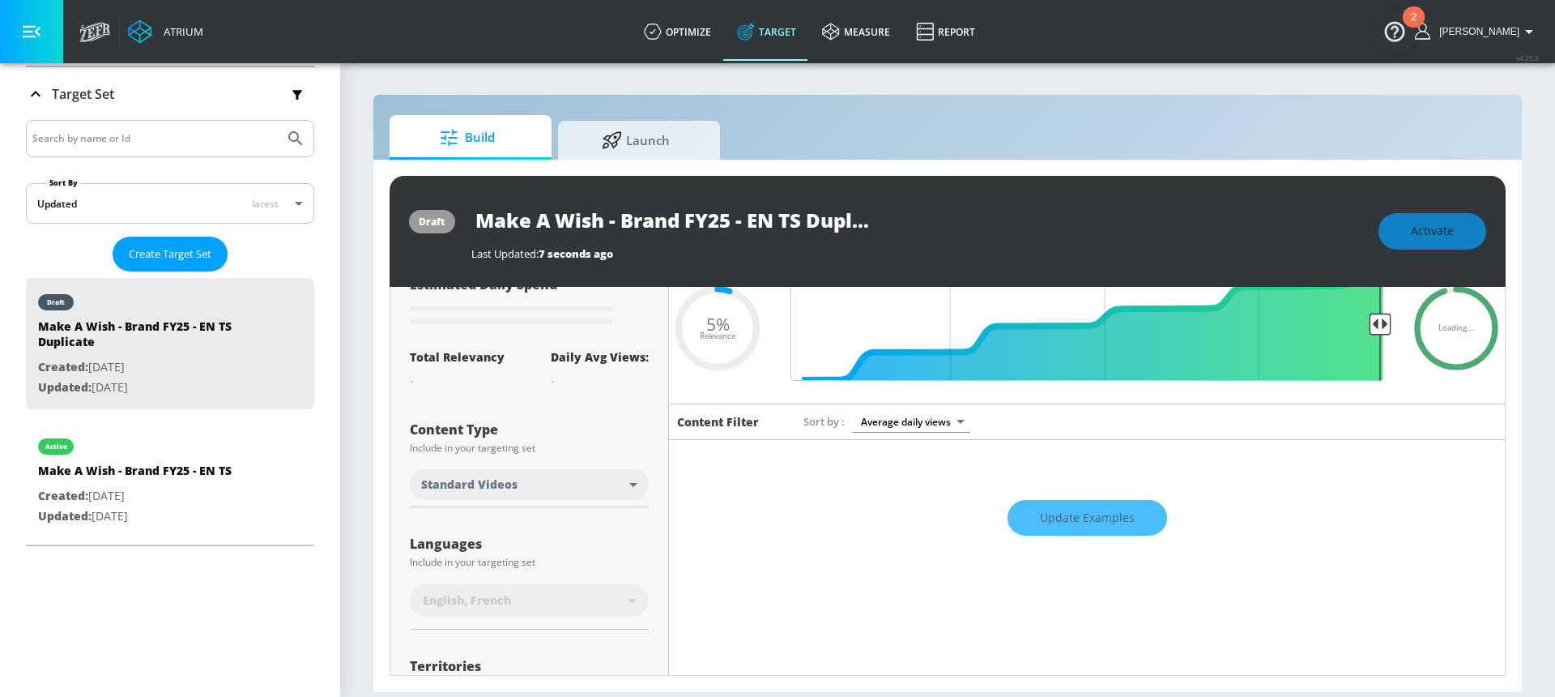
scroll to position [0, 0]
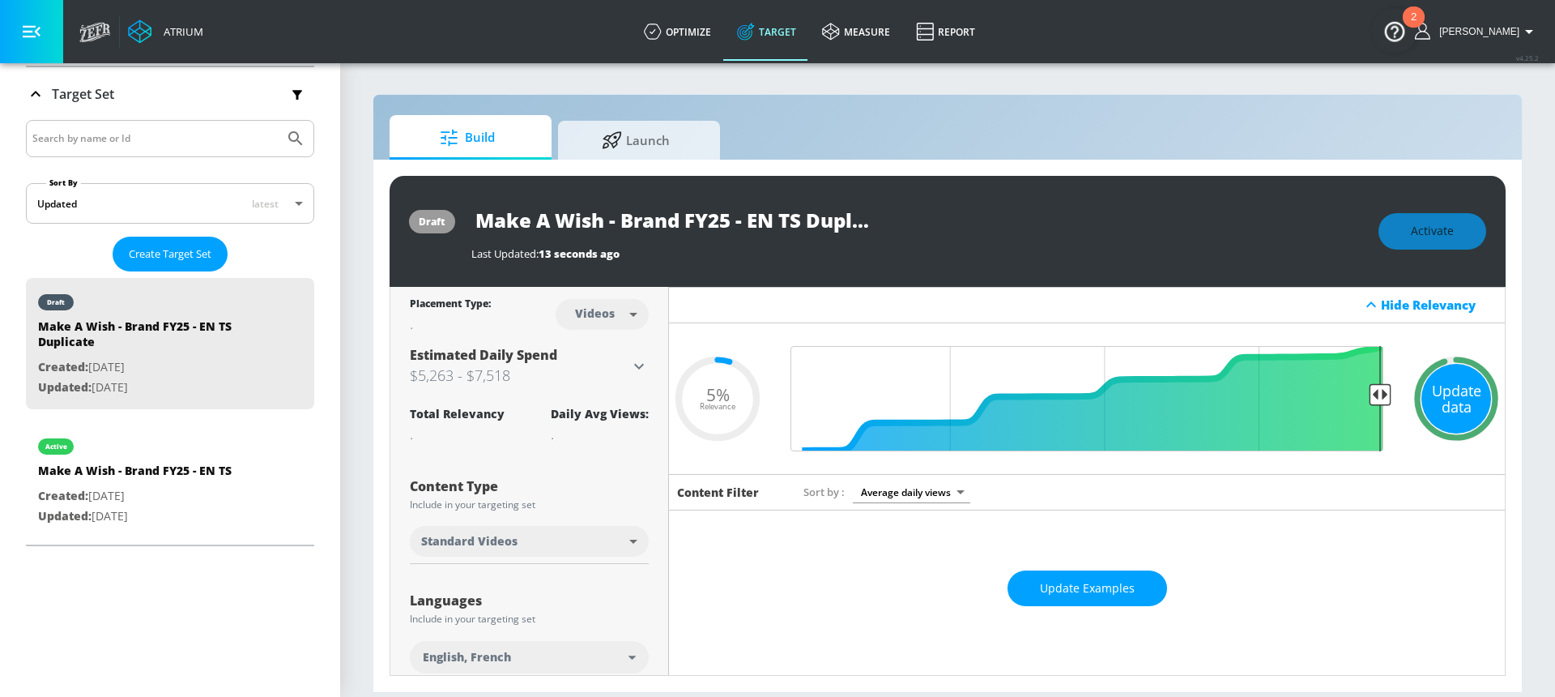
click at [1427, 385] on div "Update data" at bounding box center [1457, 399] width 70 height 70
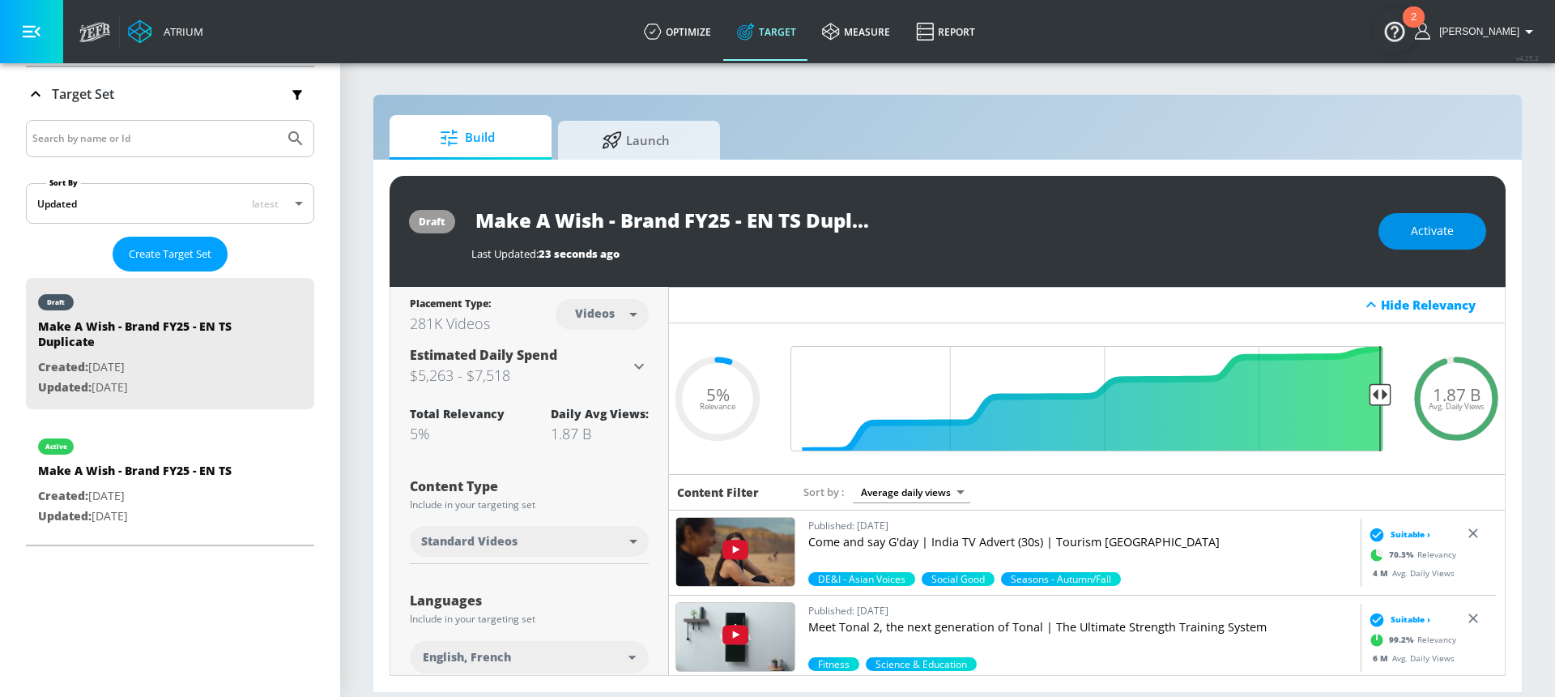
click at [1431, 228] on span "Activate" at bounding box center [1432, 231] width 43 height 20
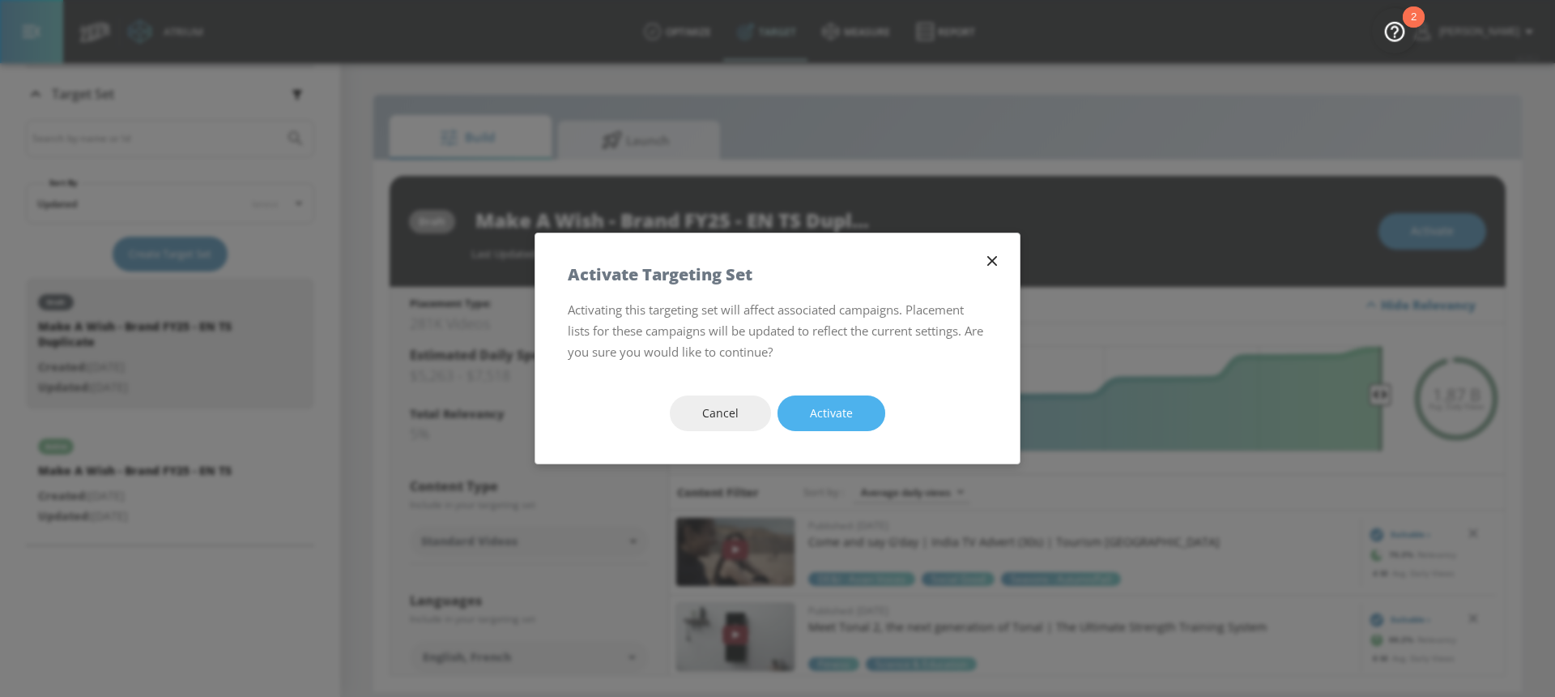
click at [814, 410] on span "Activate" at bounding box center [831, 413] width 43 height 20
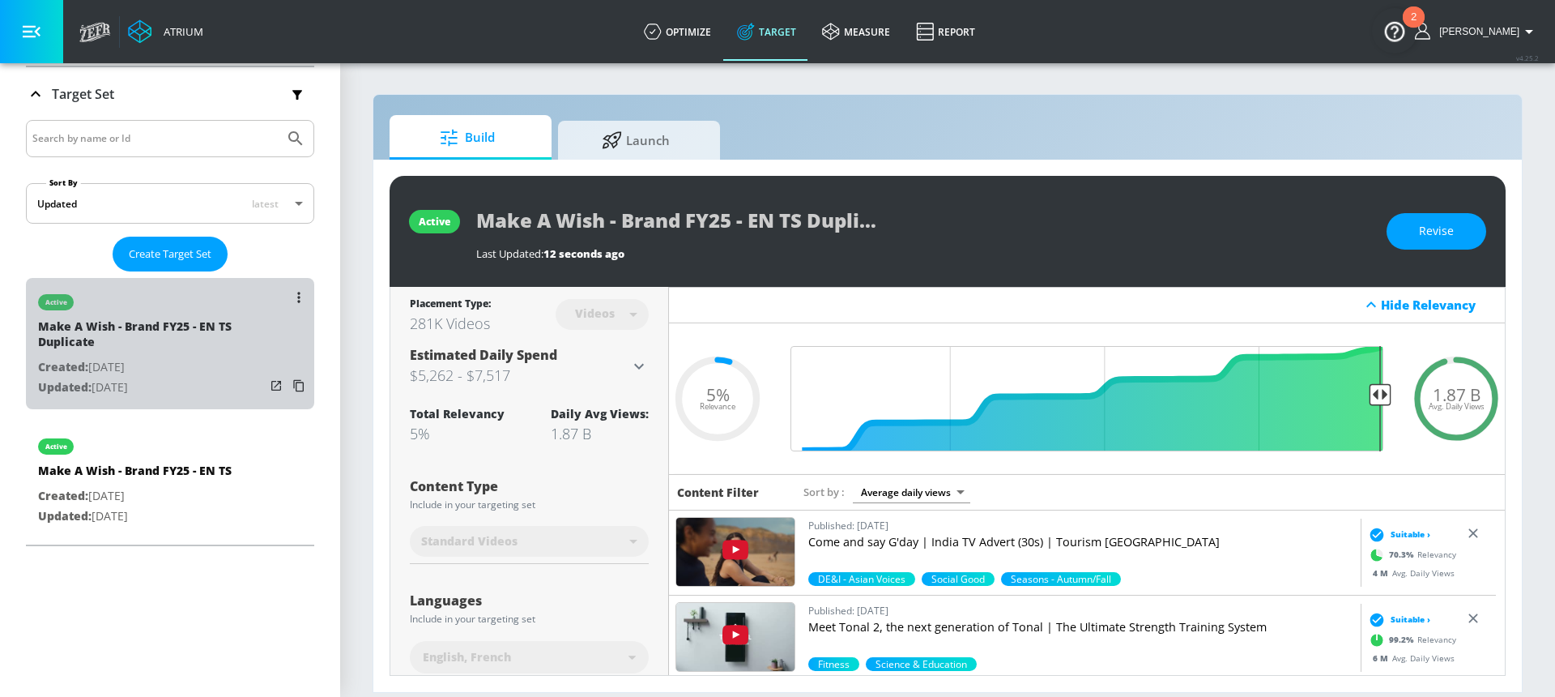
click at [185, 355] on div "Make A Wish - Brand FY25 - EN TS Duplicate" at bounding box center [151, 337] width 227 height 39
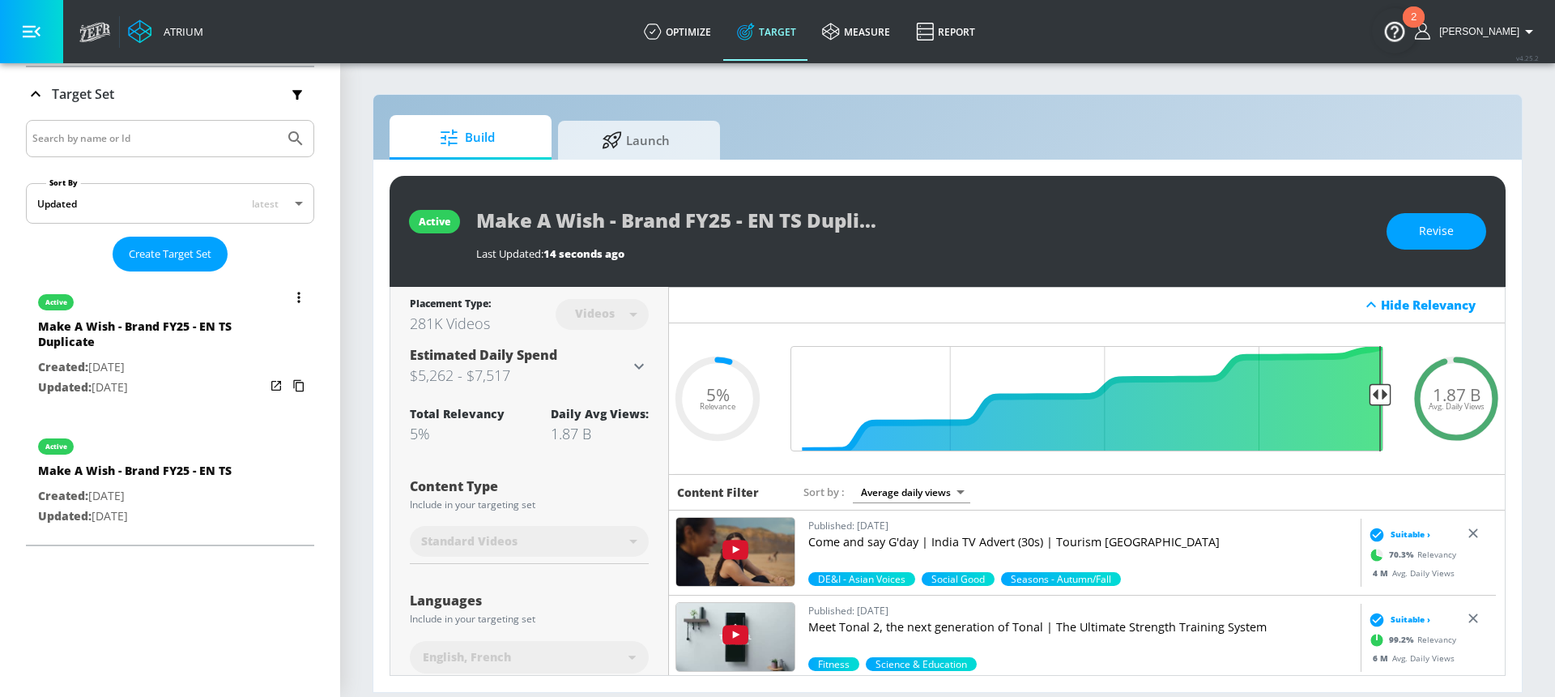
click at [290, 299] on button "list of Target Set" at bounding box center [299, 297] width 23 height 23
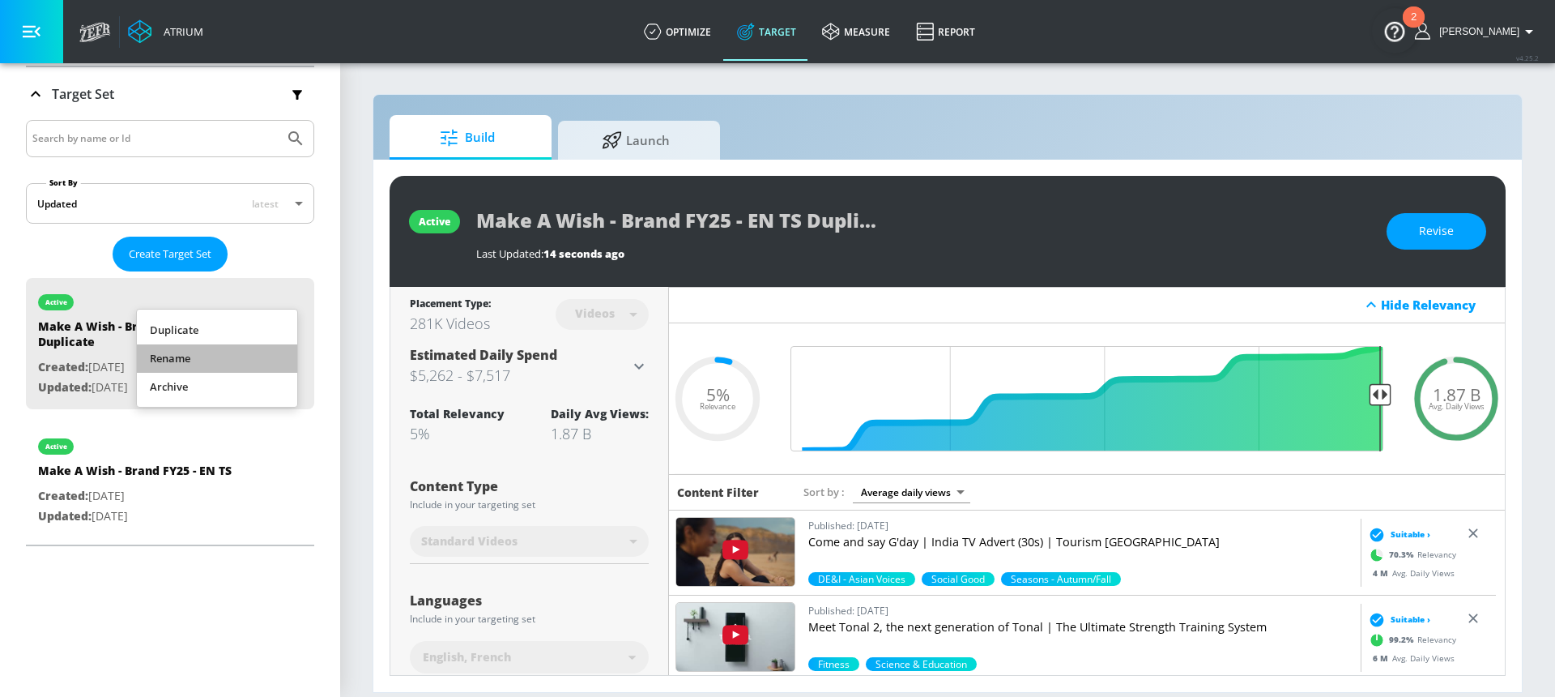
click at [219, 348] on li "Rename" at bounding box center [217, 358] width 160 height 28
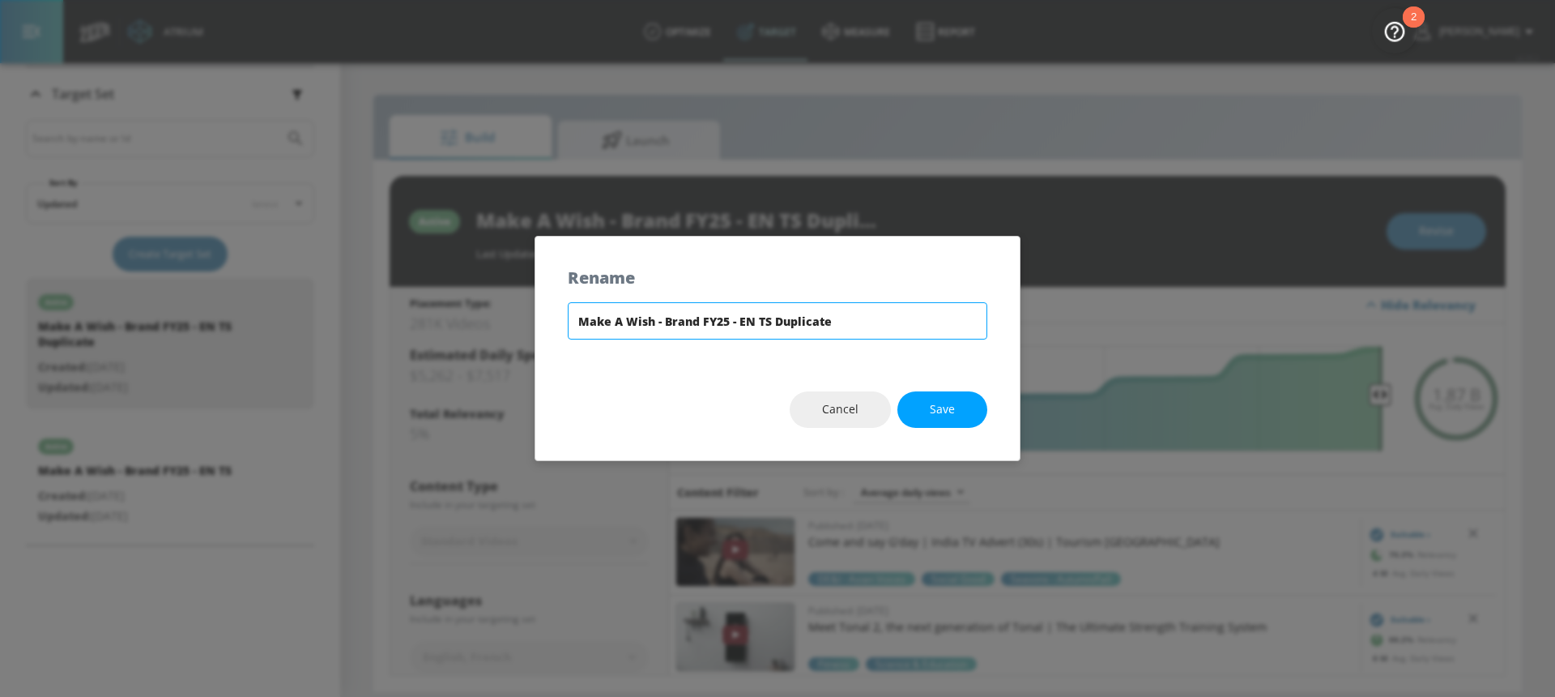
drag, startPoint x: 740, startPoint y: 322, endPoint x: 914, endPoint y: 328, distance: 173.4
click at [914, 328] on input "Make A Wish - Brand FY25 - EN TS Duplicate" at bounding box center [778, 320] width 420 height 37
type input "Make A Wish - Brand FY25 - FR TS"
click at [967, 408] on button "Save" at bounding box center [942, 409] width 90 height 36
type input "Make A Wish - Brand FY25 - FR TS"
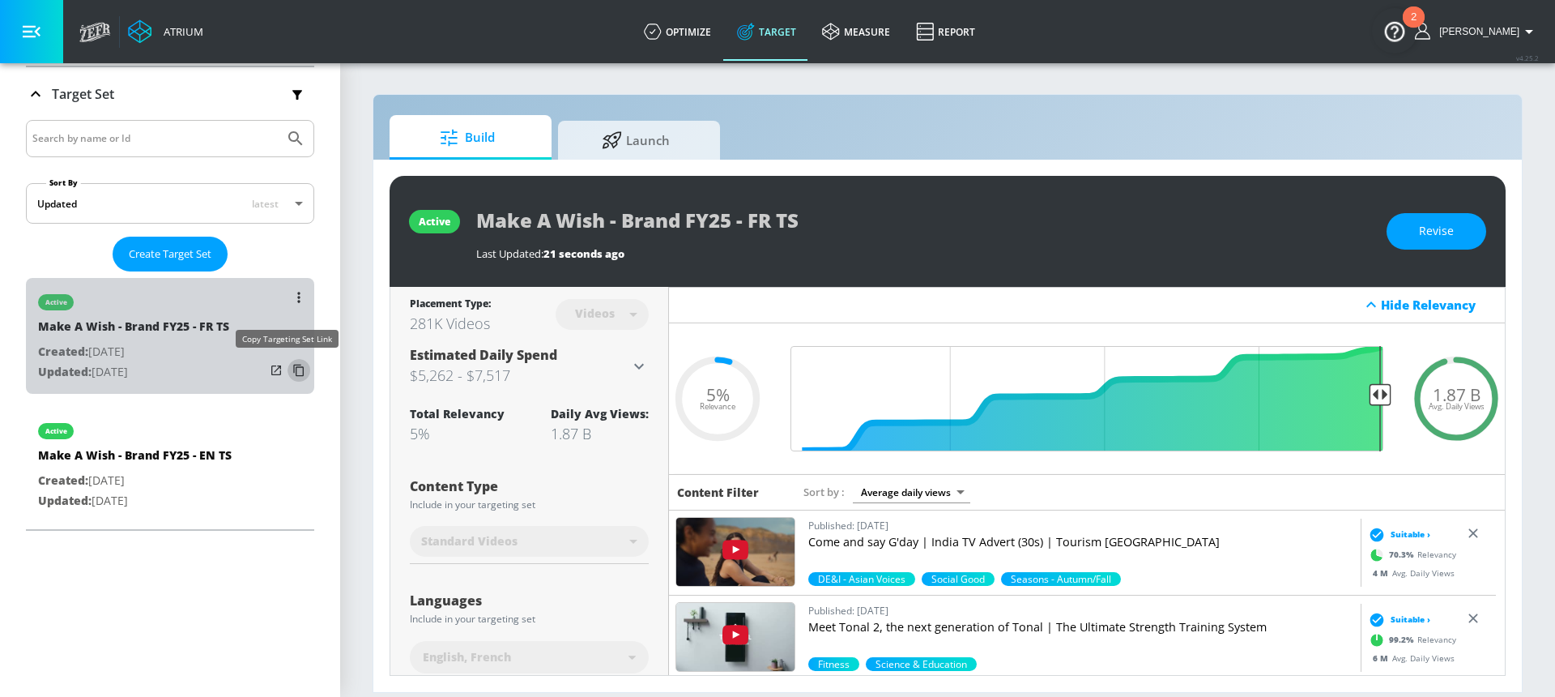
click at [292, 374] on icon "list of Target Set" at bounding box center [299, 370] width 26 height 26
